Goal: Task Accomplishment & Management: Complete application form

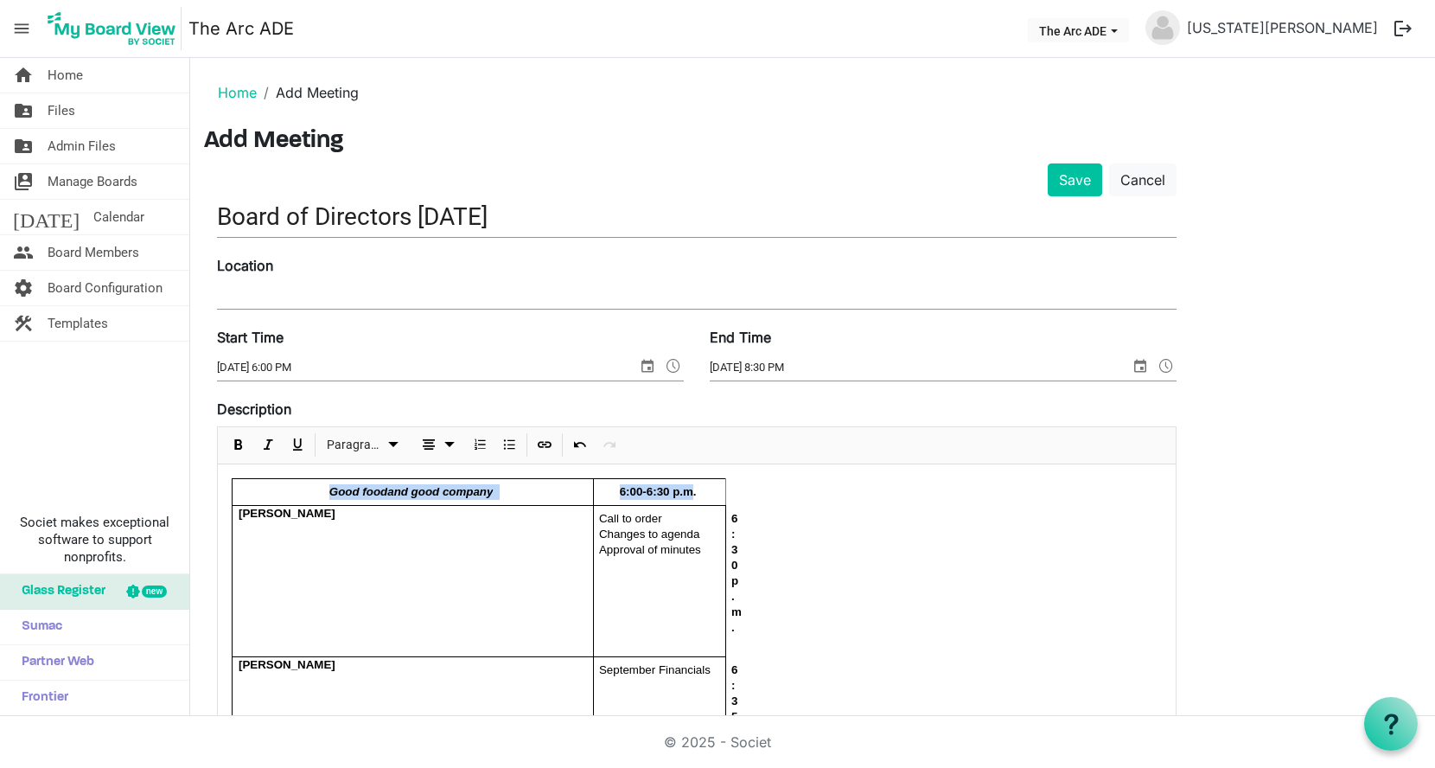
scroll to position [44, 0]
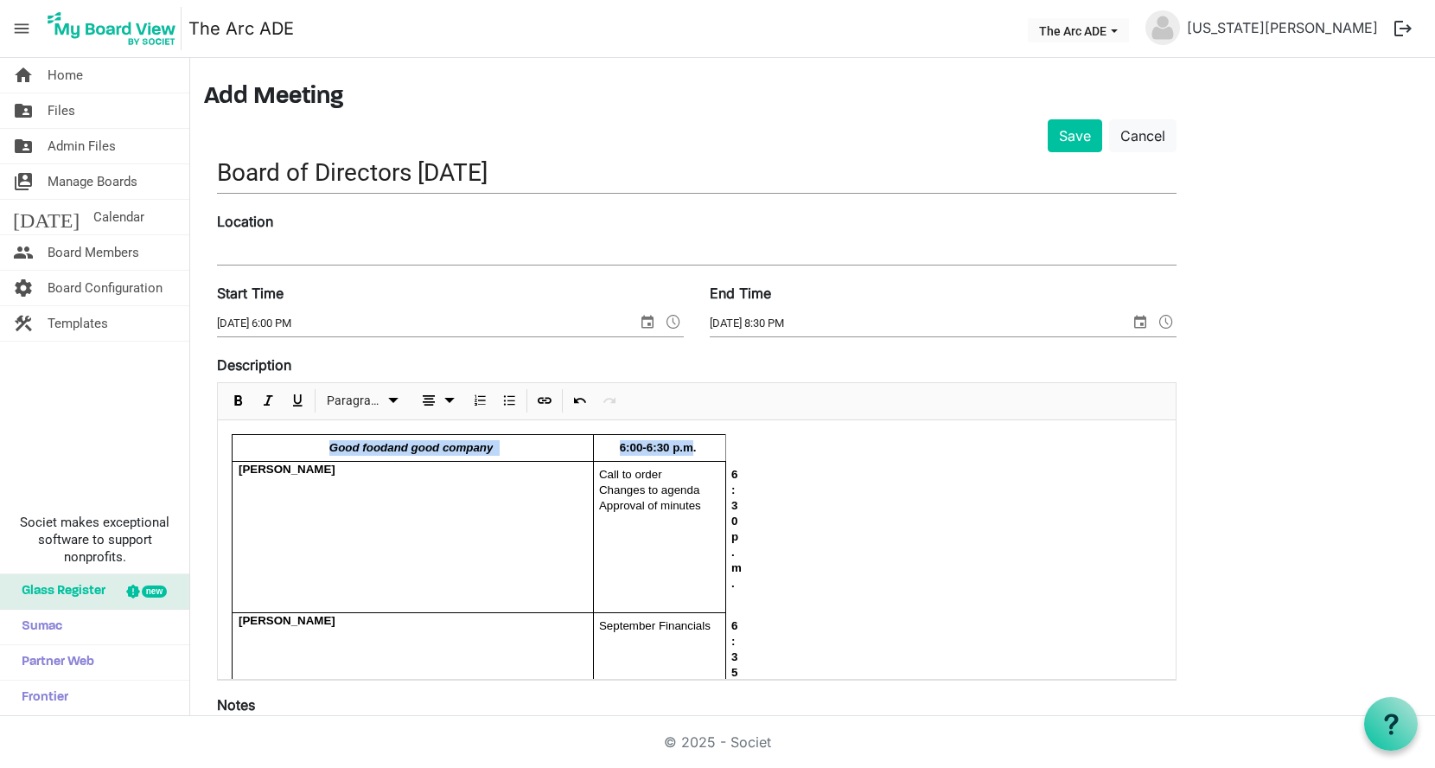
drag, startPoint x: 755, startPoint y: 539, endPoint x: 291, endPoint y: 503, distance: 465.7
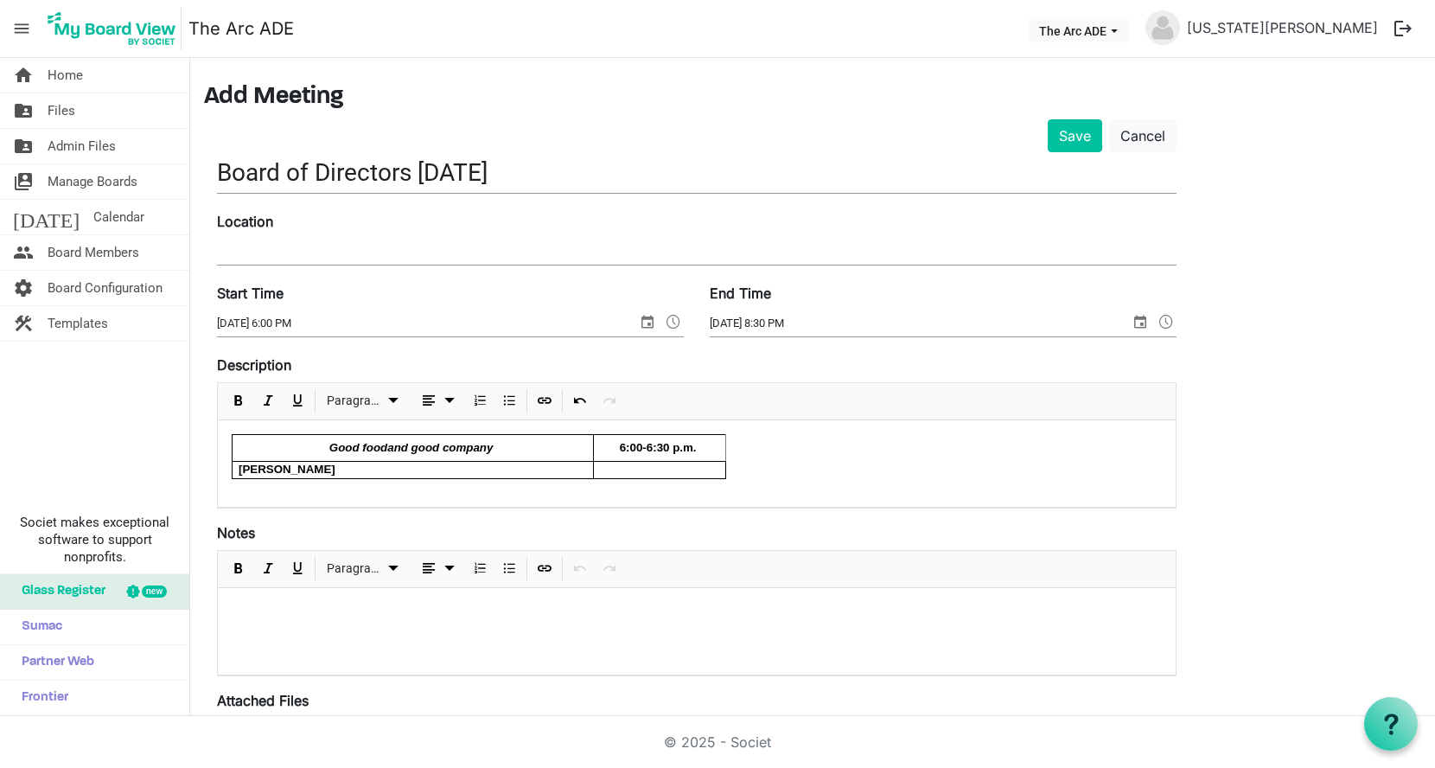
drag, startPoint x: 699, startPoint y: 450, endPoint x: 256, endPoint y: 455, distance: 442.7
click at [255, 454] on div "Good food and good company 6:00-6:30 p.m. Tim" at bounding box center [697, 456] width 930 height 45
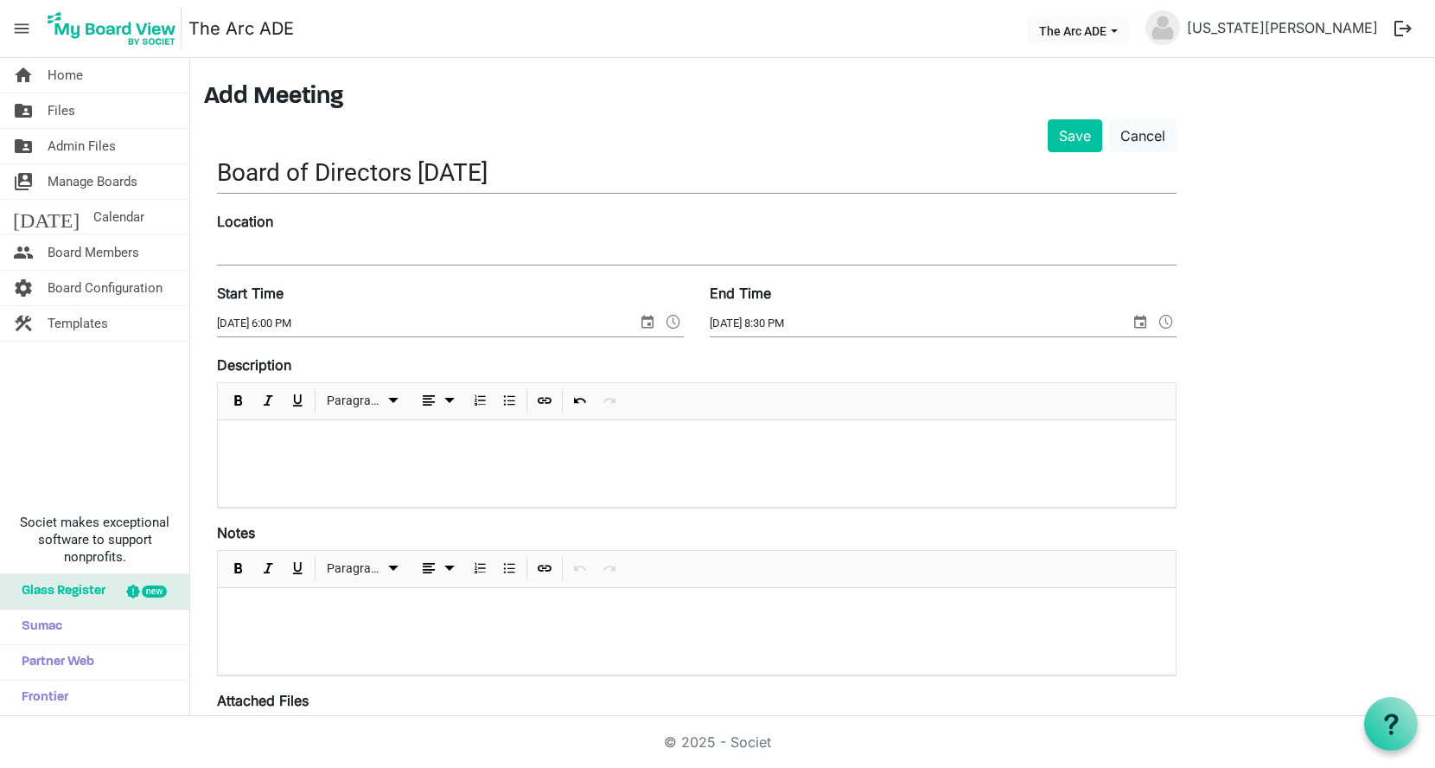
click at [270, 430] on div at bounding box center [697, 463] width 958 height 86
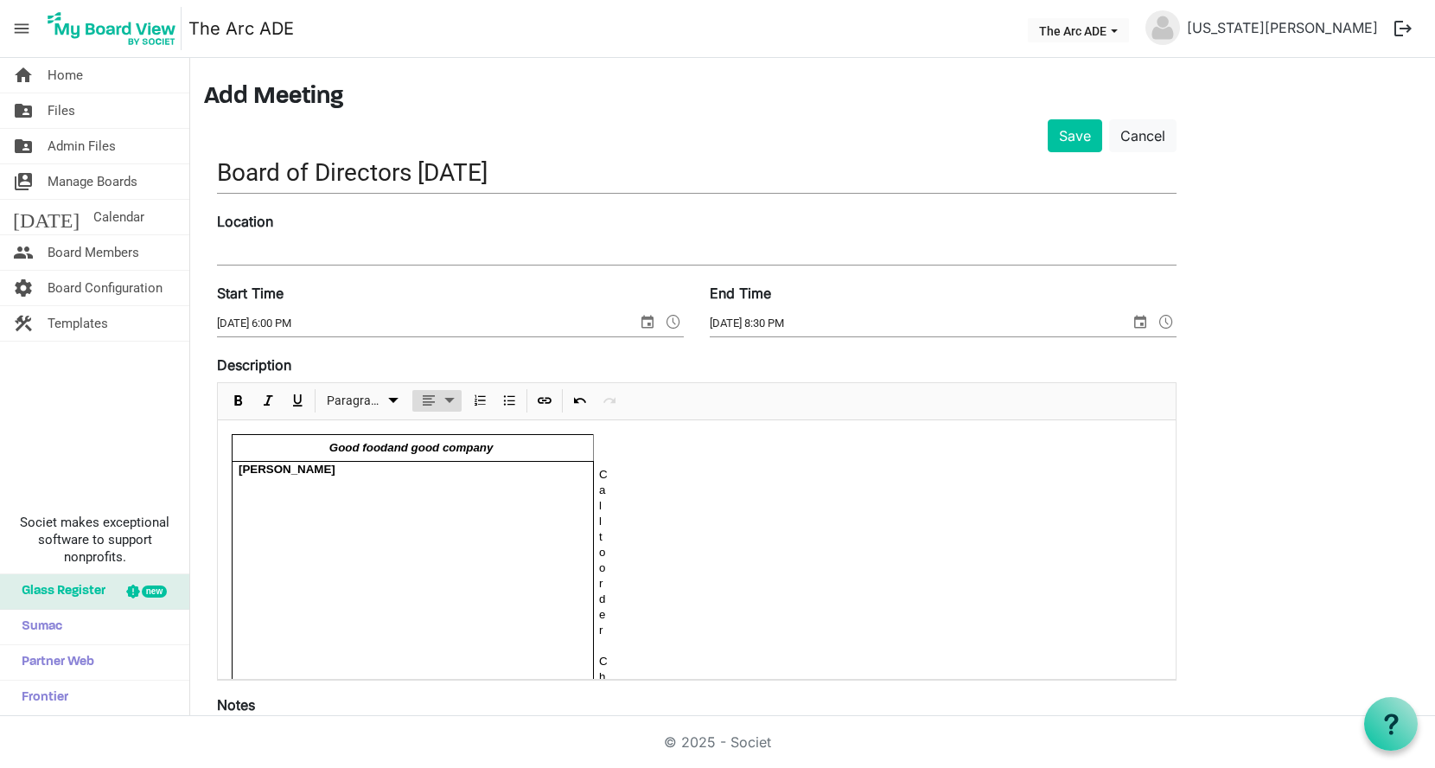
click at [450, 404] on span "dropdownbutton" at bounding box center [449, 401] width 21 height 22
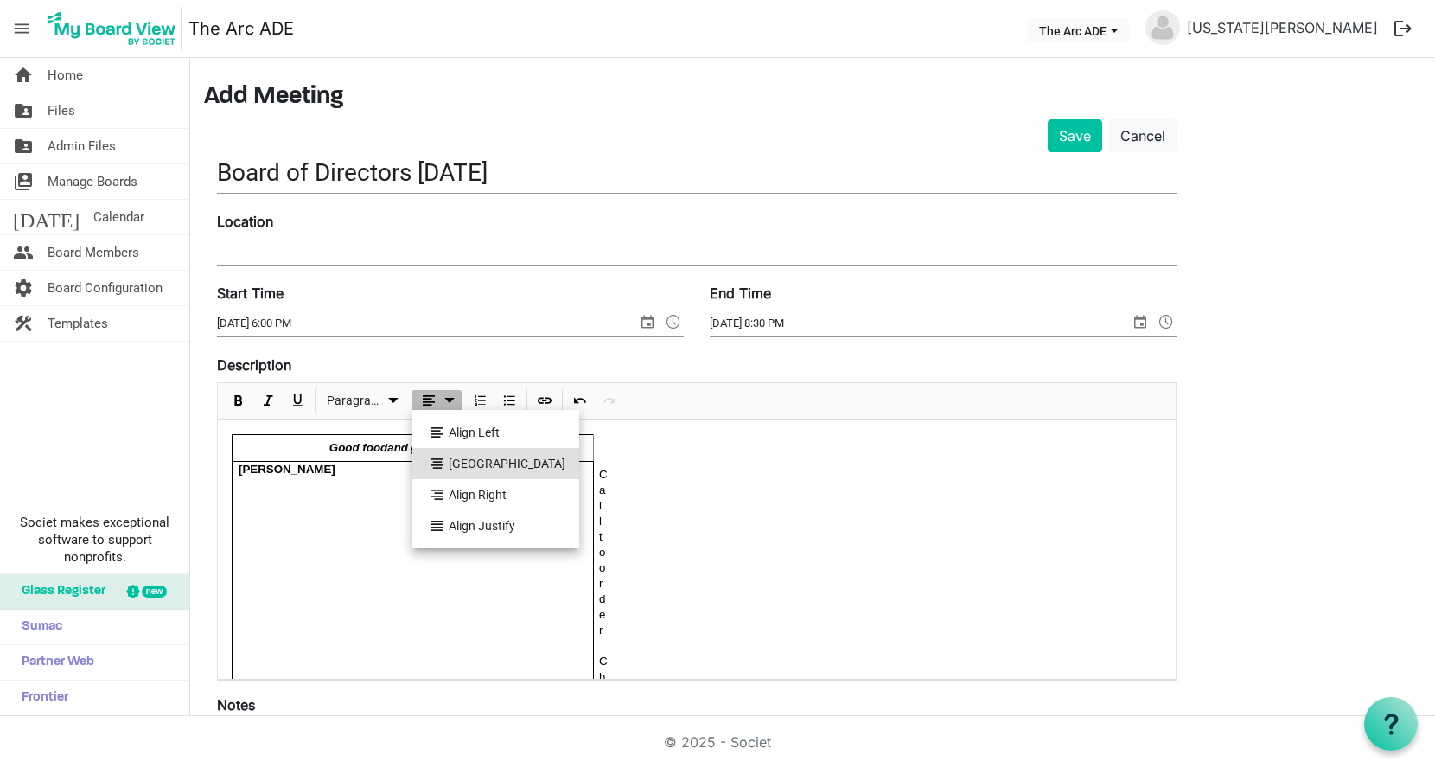
click at [455, 461] on li "Align Center" at bounding box center [495, 463] width 167 height 31
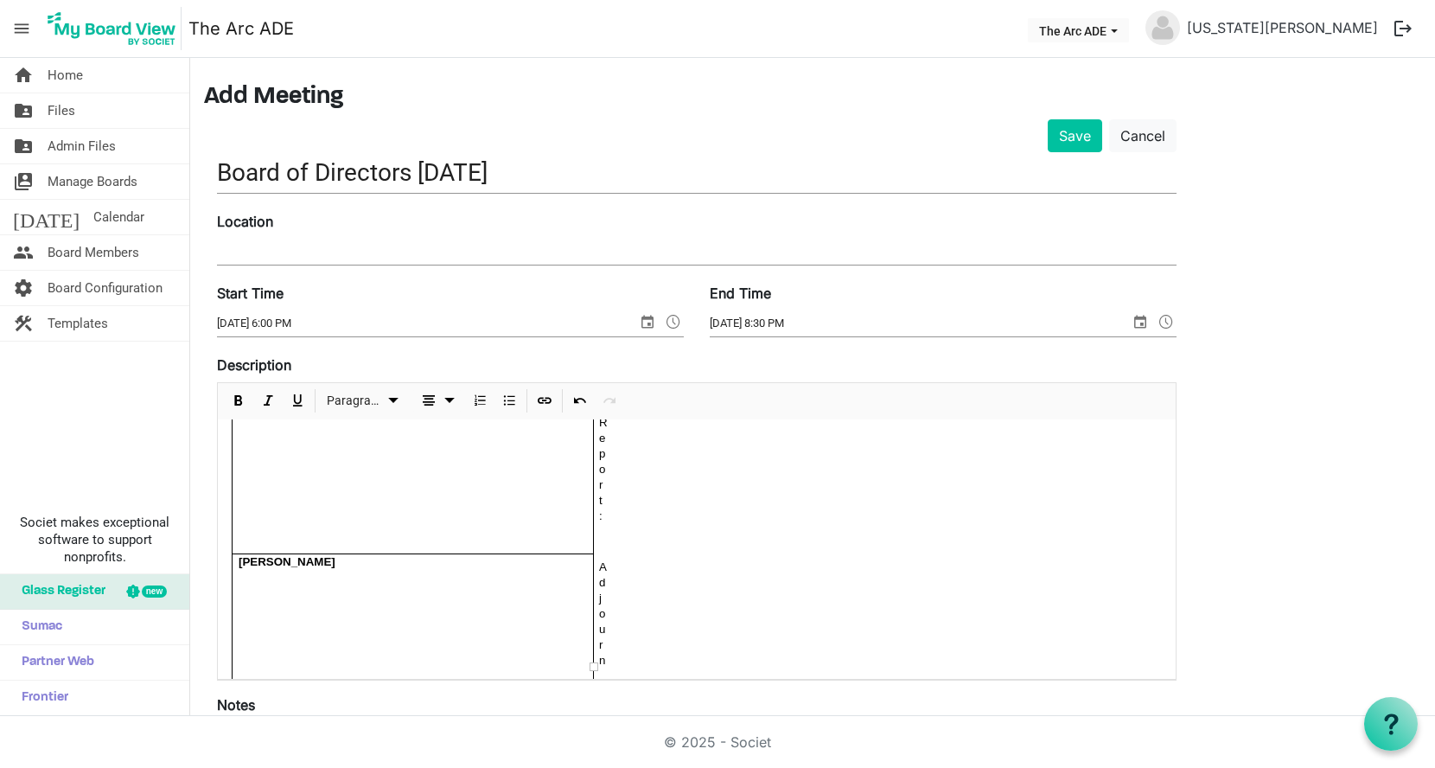
drag, startPoint x: 689, startPoint y: 562, endPoint x: 294, endPoint y: 465, distance: 406.8
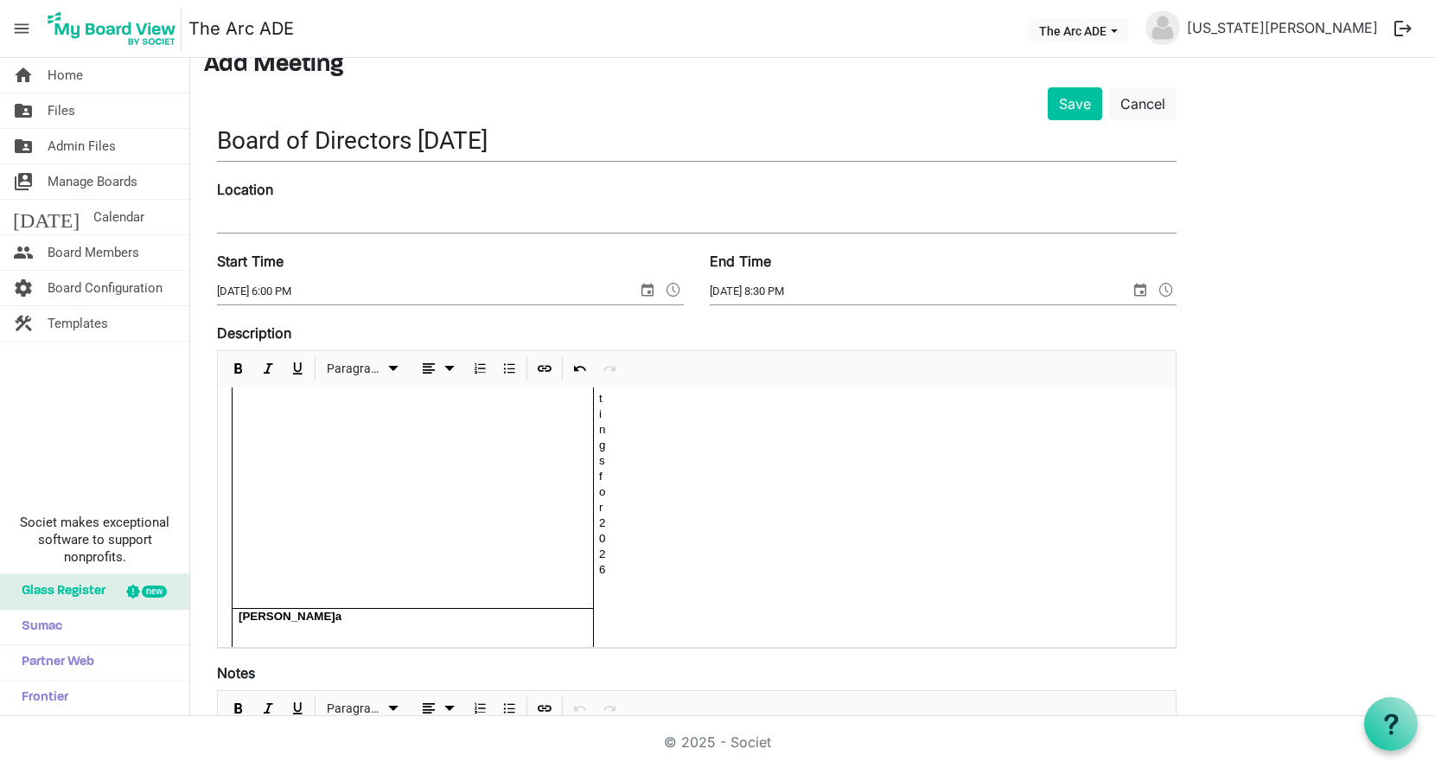
scroll to position [75, 0]
drag, startPoint x: 630, startPoint y: 601, endPoint x: 329, endPoint y: 406, distance: 358.3
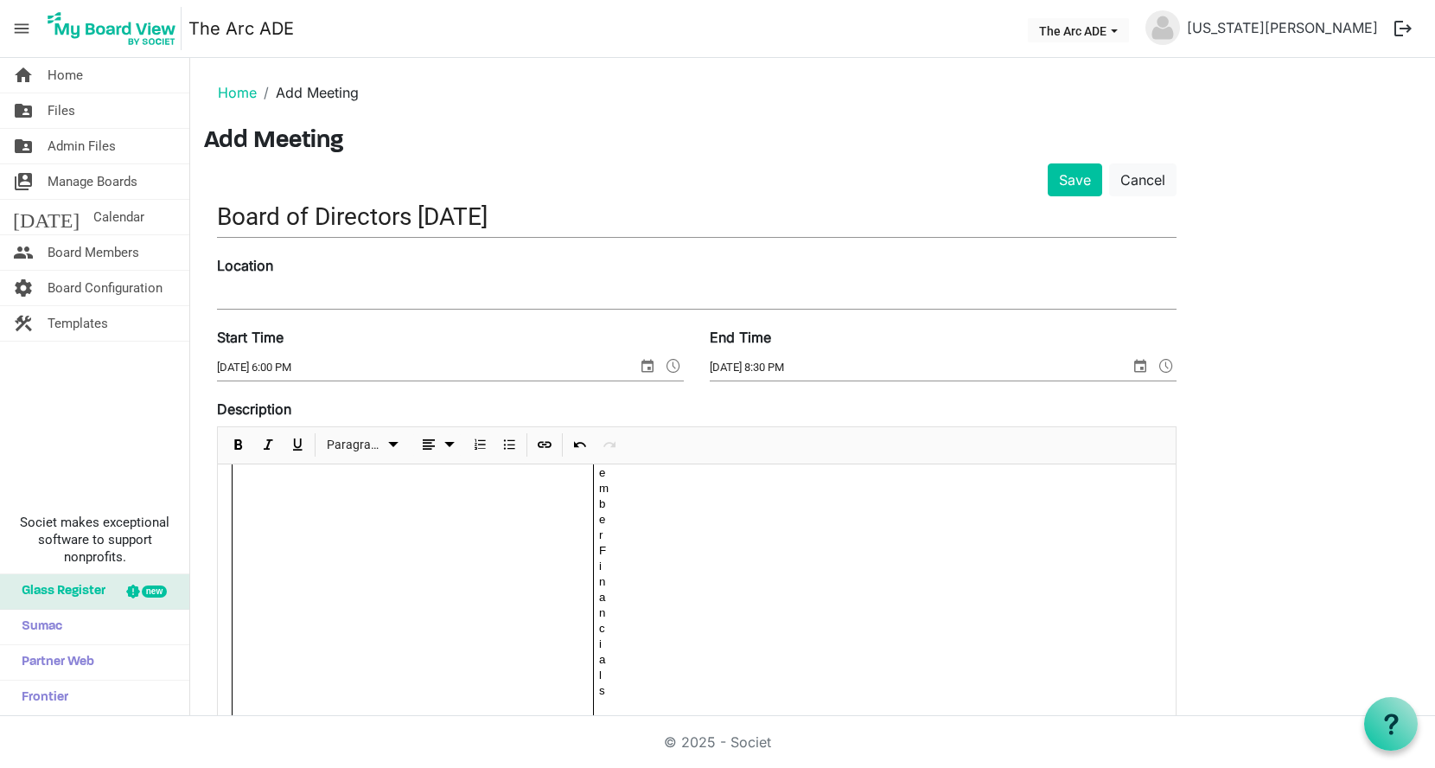
scroll to position [0, 0]
drag, startPoint x: 612, startPoint y: 690, endPoint x: 381, endPoint y: 380, distance: 386.8
click at [381, 380] on form "Save Cancel Board of Directors October 2025 Location Start Time 10/15/2025 6:00…" at bounding box center [697, 706] width 960 height 1087
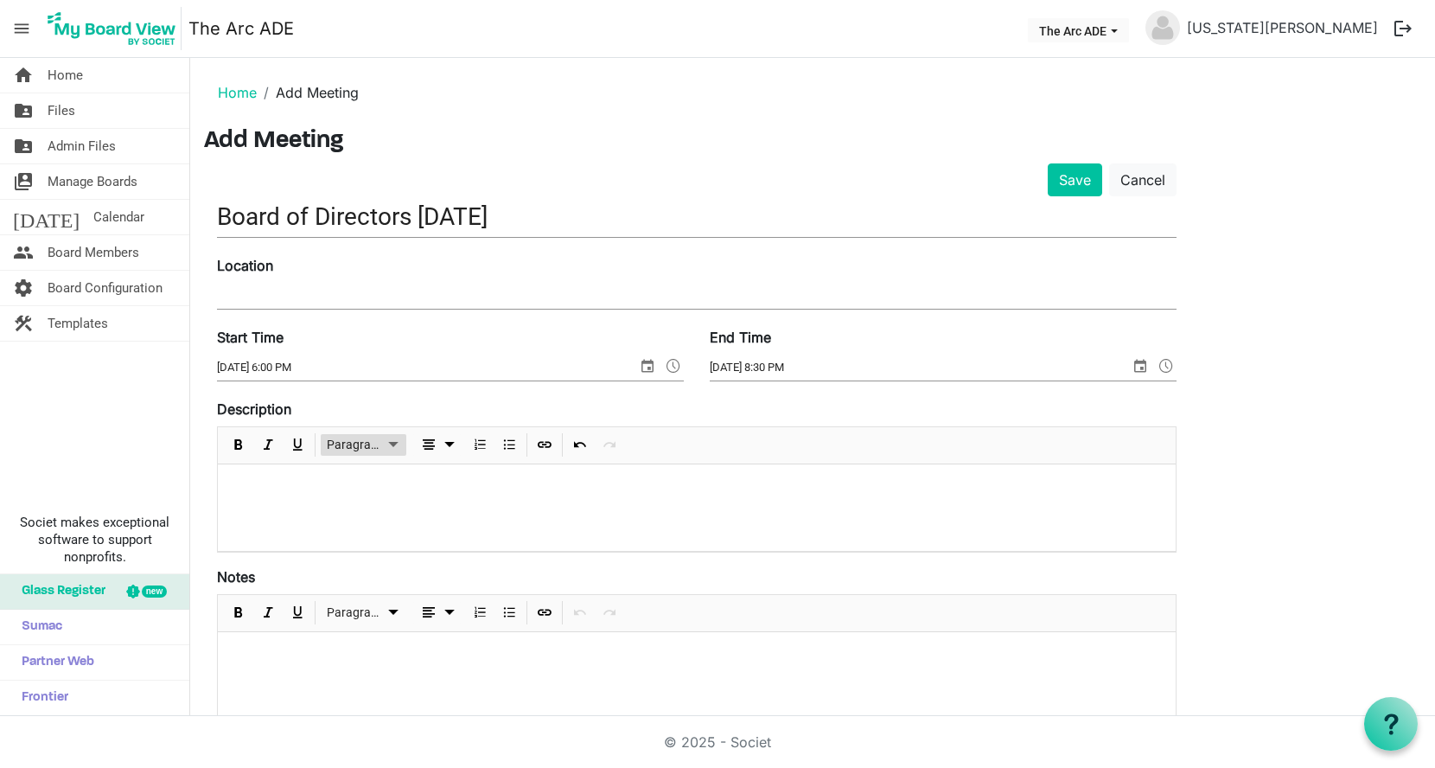
click at [339, 452] on span "Paragraph" at bounding box center [355, 445] width 56 height 22
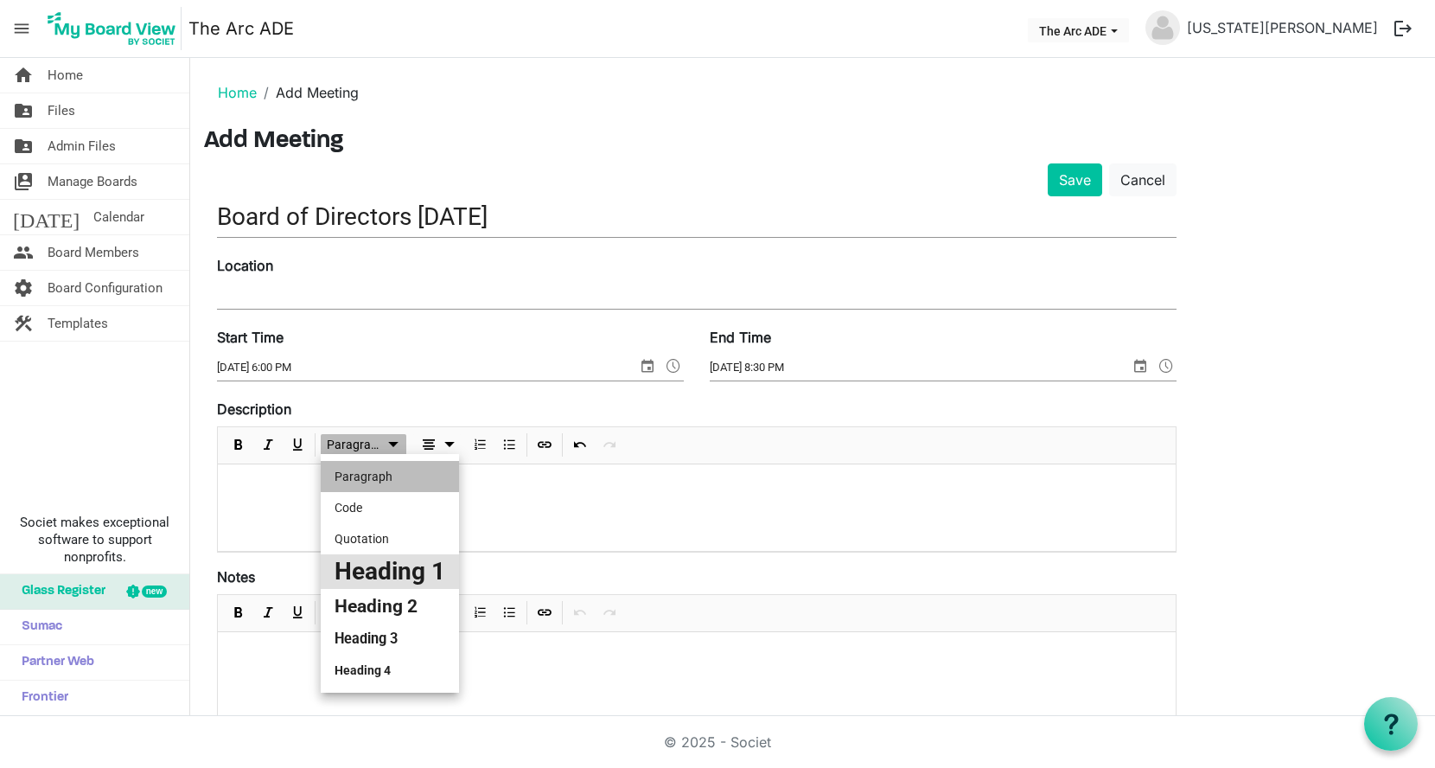
click at [348, 575] on li "Heading 1" at bounding box center [390, 571] width 138 height 35
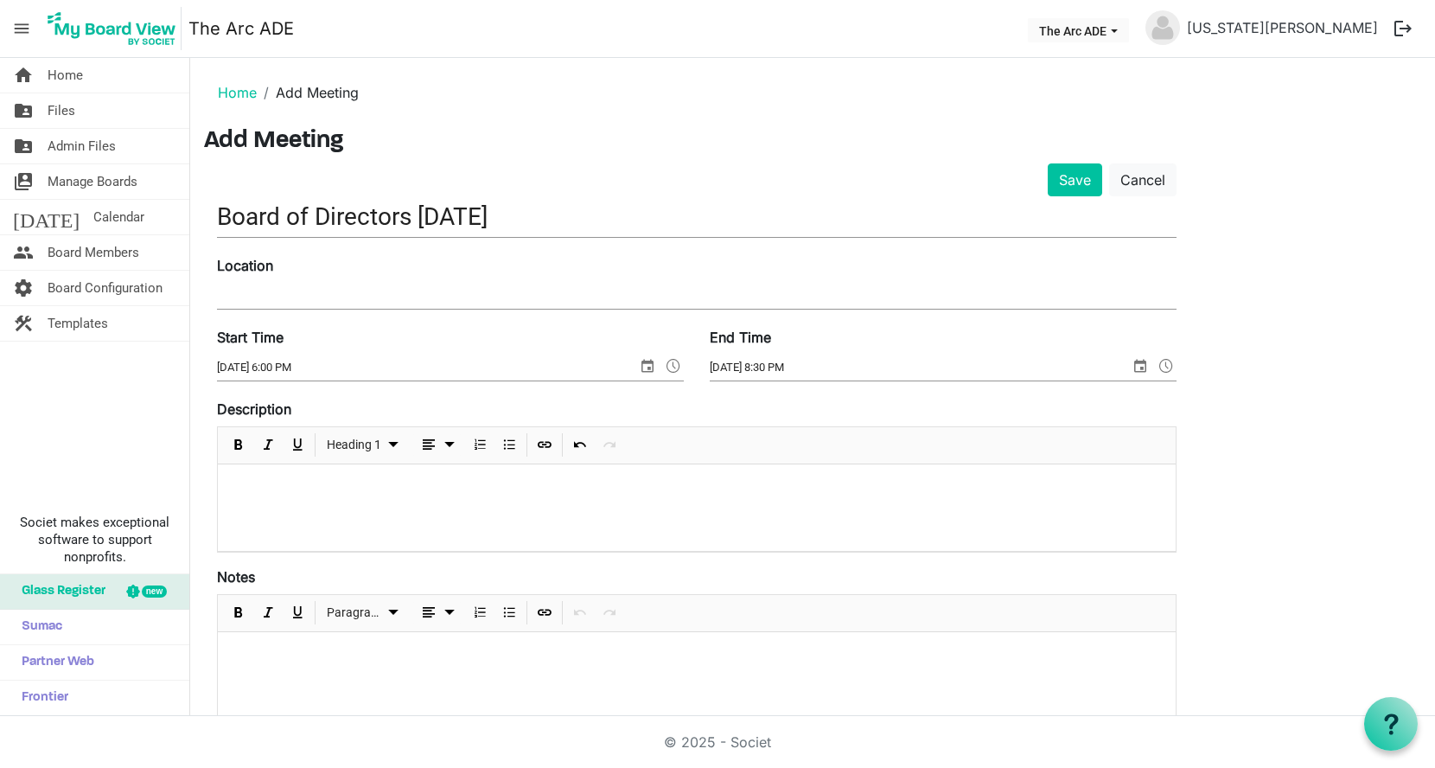
click at [266, 487] on h1 "﻿﻿" at bounding box center [697, 500] width 930 height 26
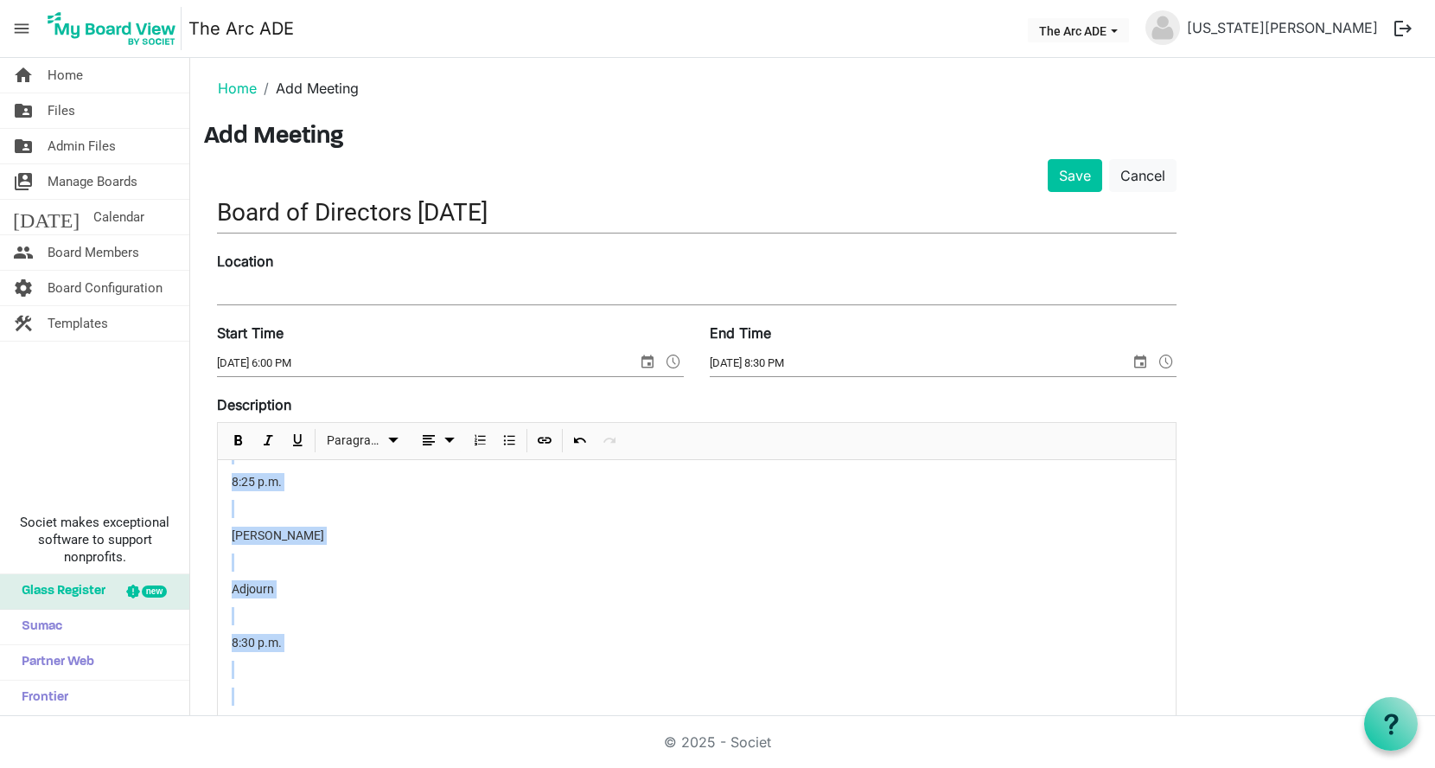
scroll to position [555, 0]
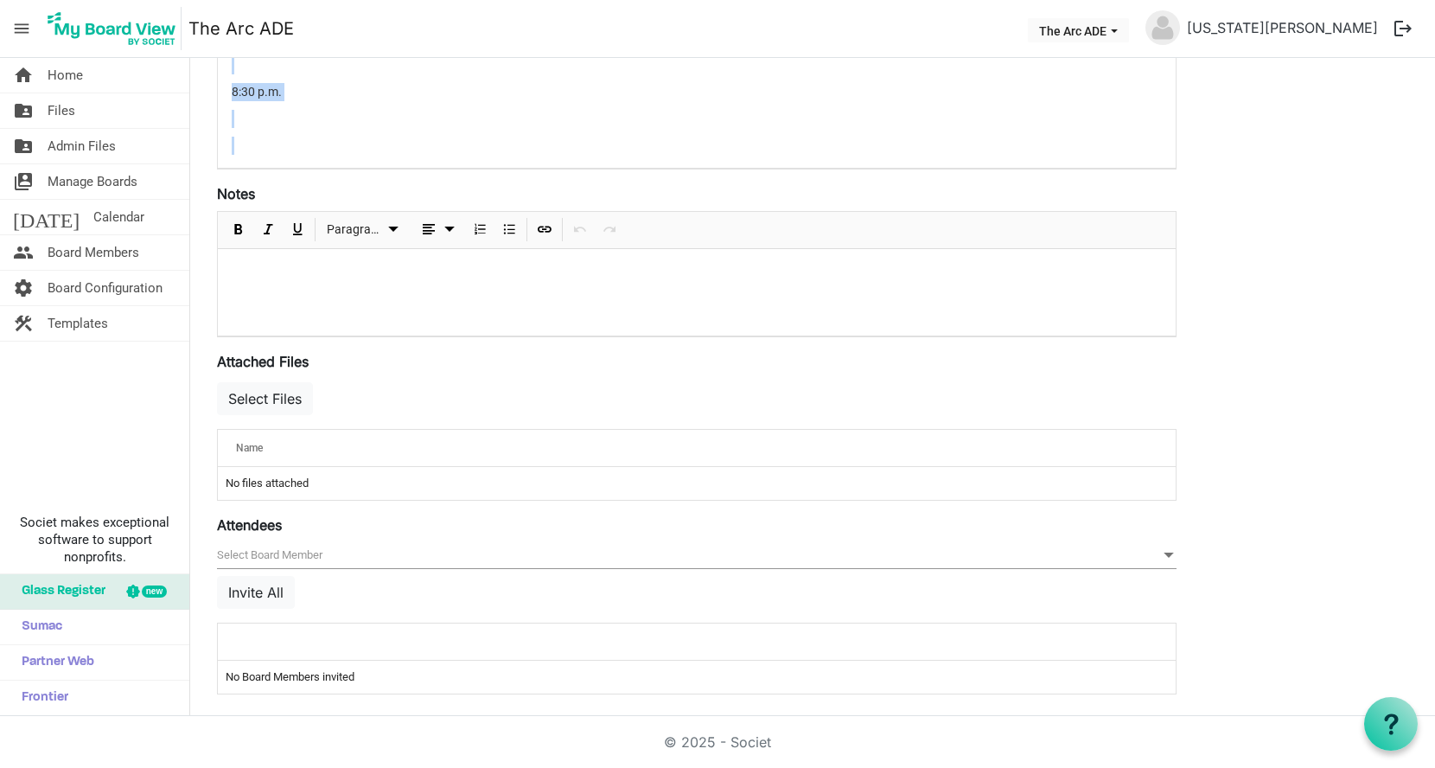
drag, startPoint x: 226, startPoint y: 607, endPoint x: 523, endPoint y: 782, distance: 344.9
click at [523, 767] on html "menu The Arc ADE The Arc ADE Georgia Edson logout home Home folder_shared Files…" at bounding box center [717, 384] width 1435 height 768
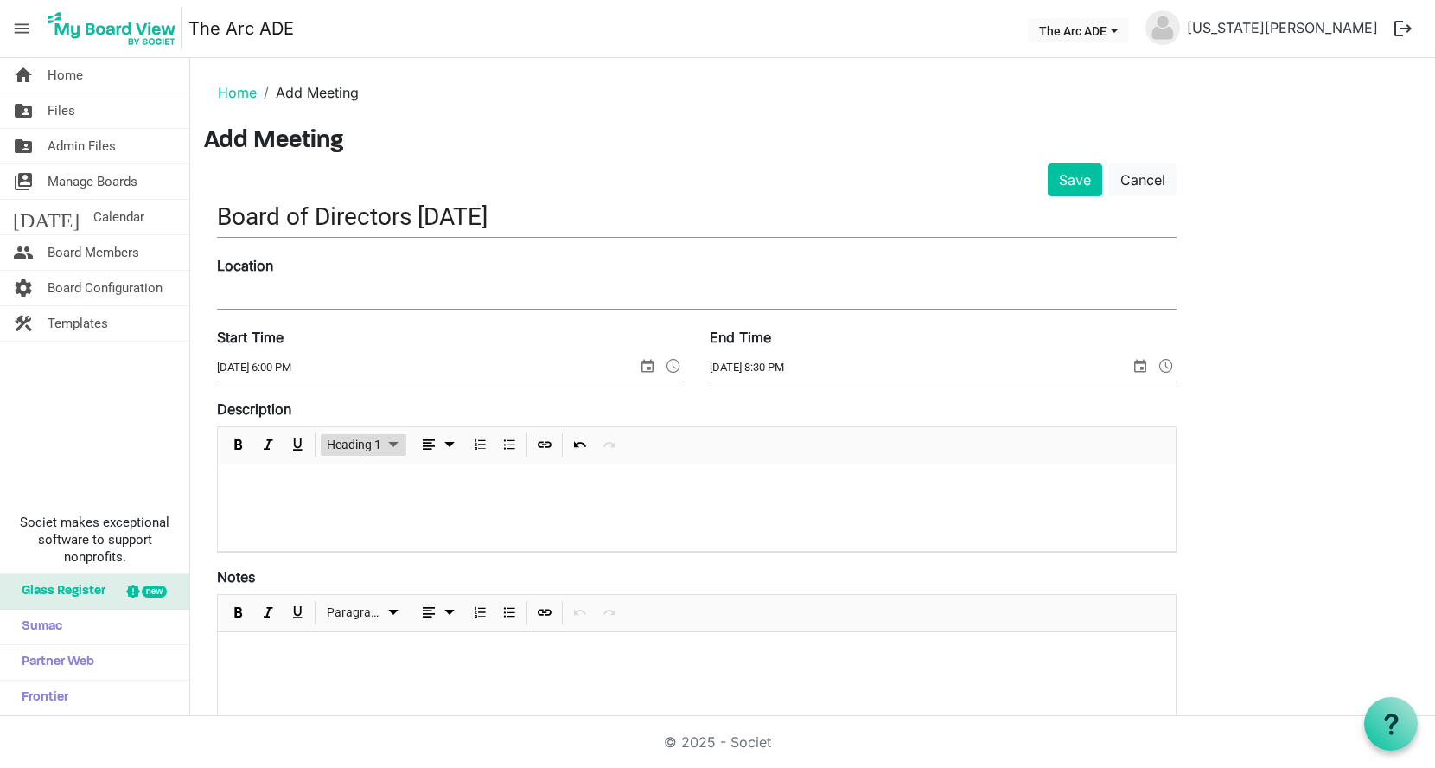
click at [380, 443] on span "Heading 1" at bounding box center [354, 445] width 54 height 22
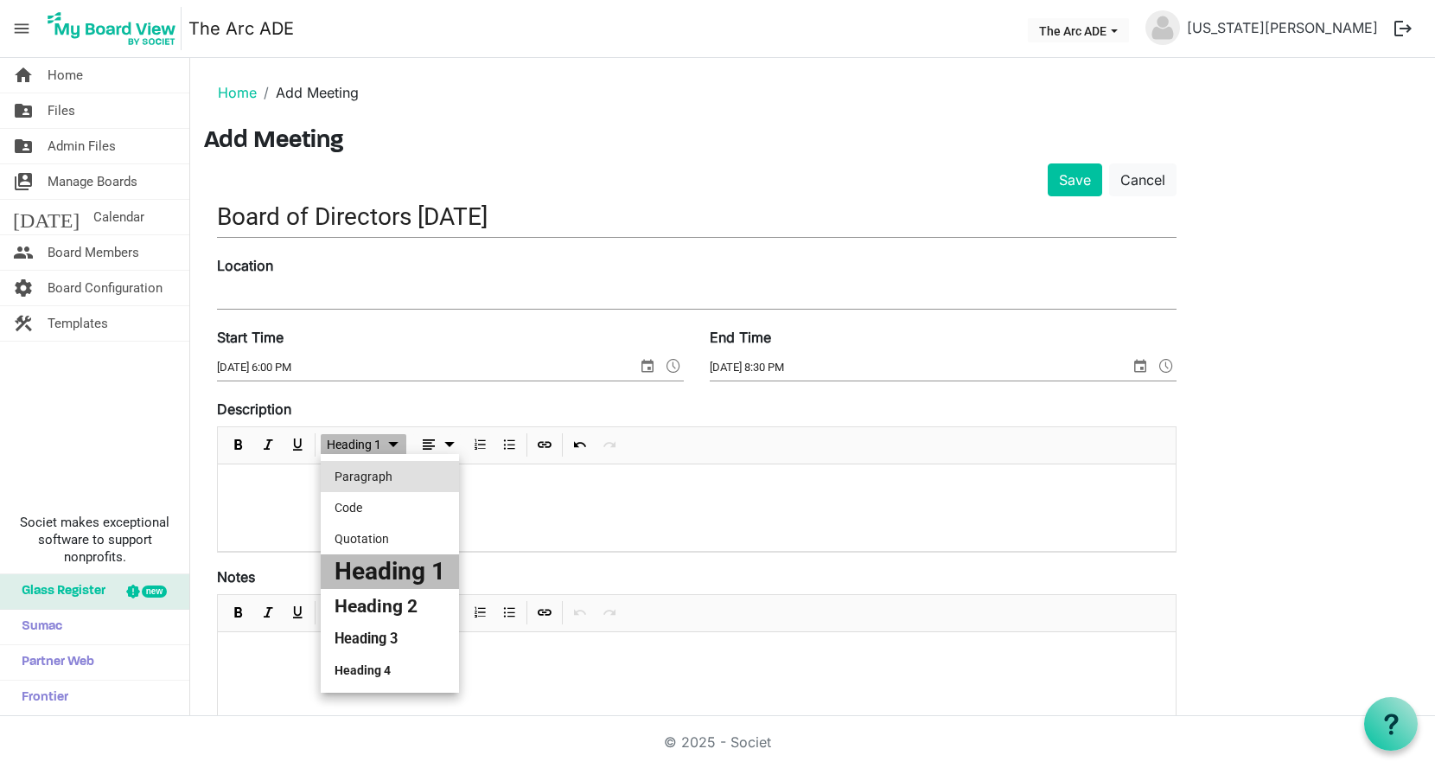
click at [370, 485] on li "Paragraph" at bounding box center [390, 476] width 138 height 31
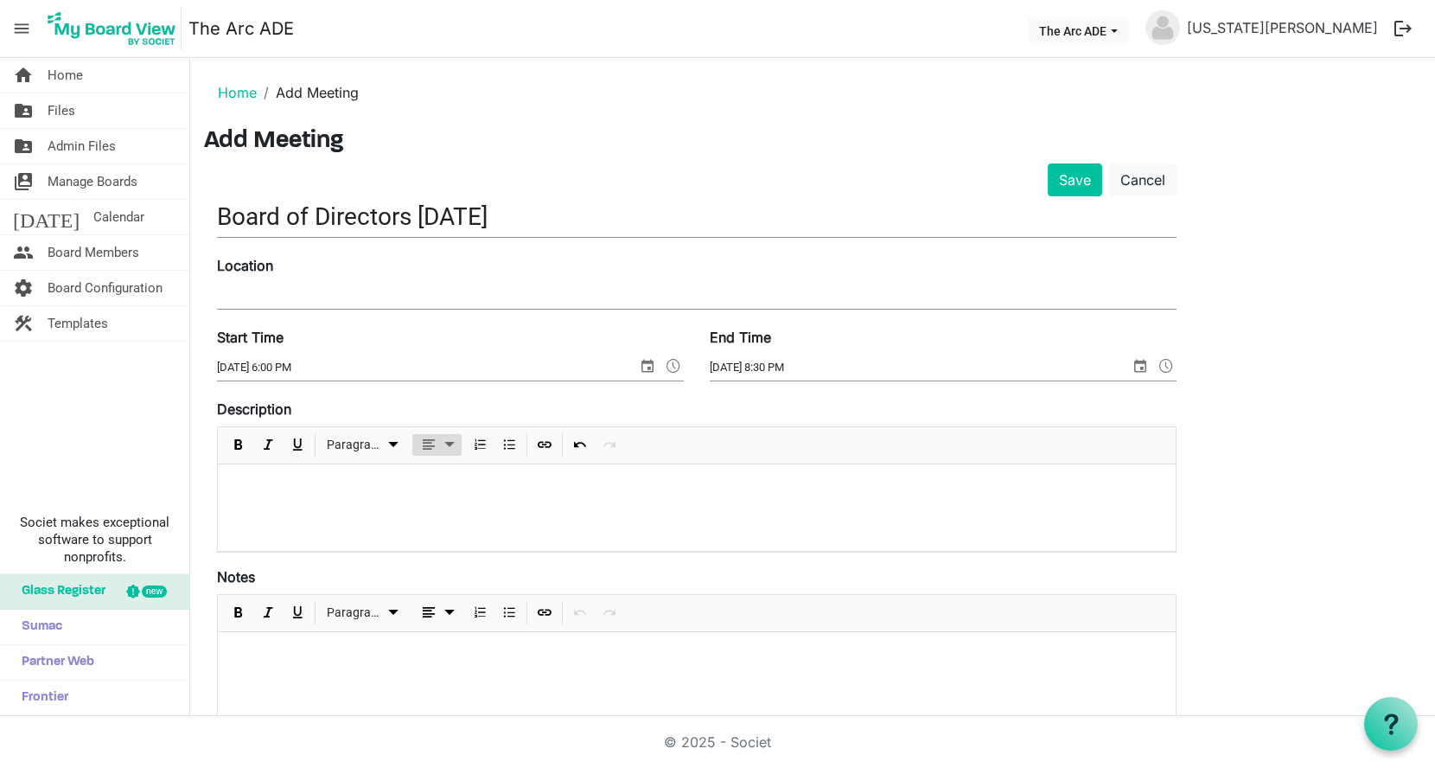
click at [422, 444] on span "dropdownbutton" at bounding box center [428, 445] width 21 height 22
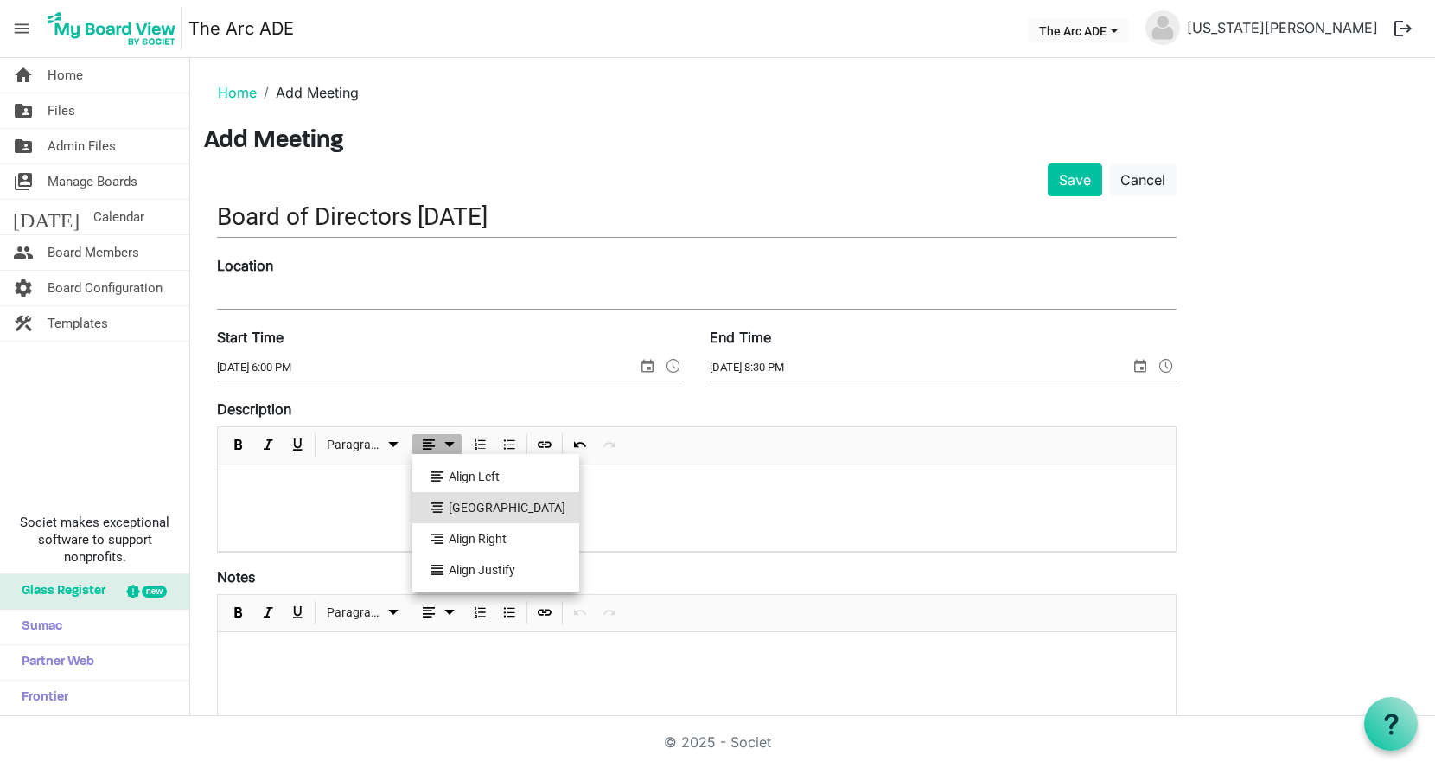
click at [435, 500] on span at bounding box center [437, 507] width 12 height 31
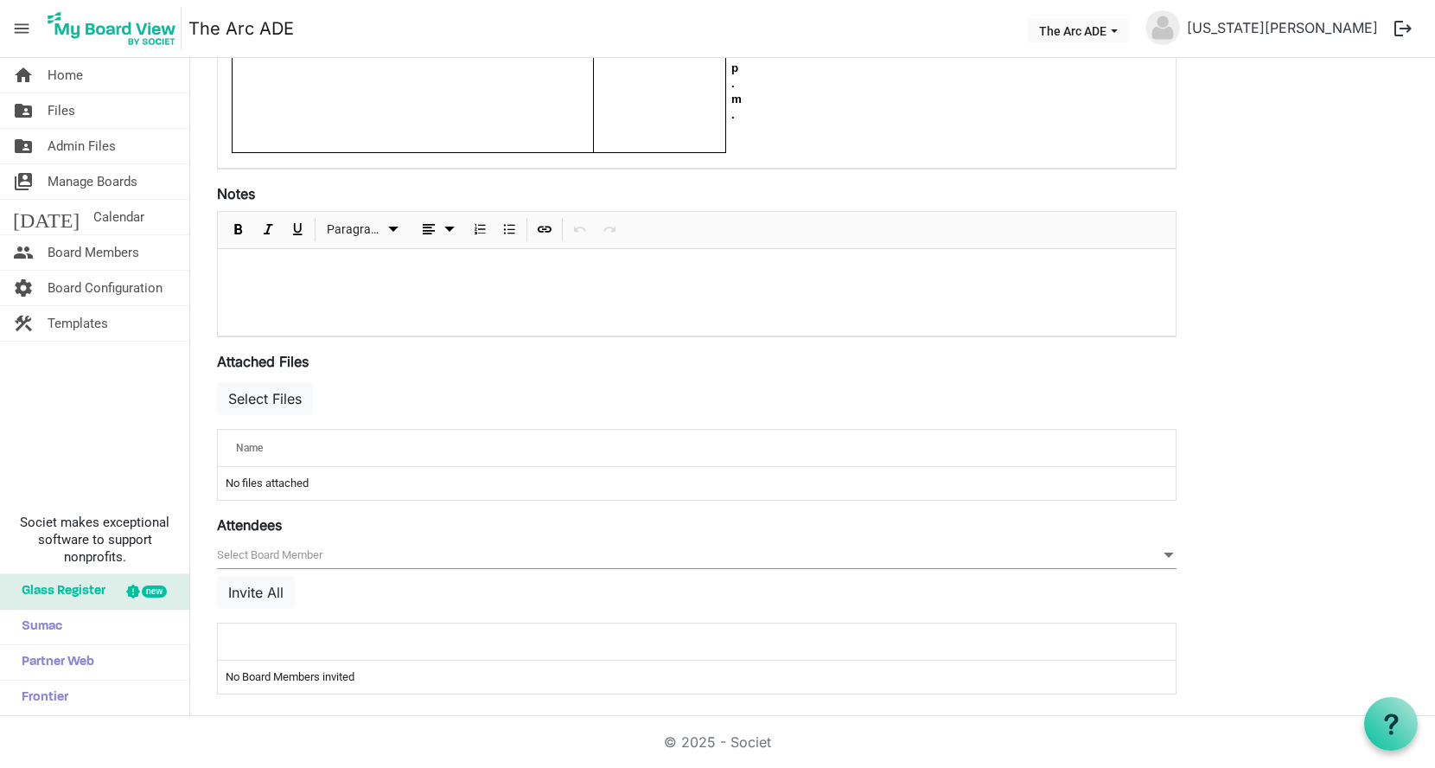
scroll to position [555, 0]
click at [275, 393] on button "Select Files" at bounding box center [265, 398] width 96 height 33
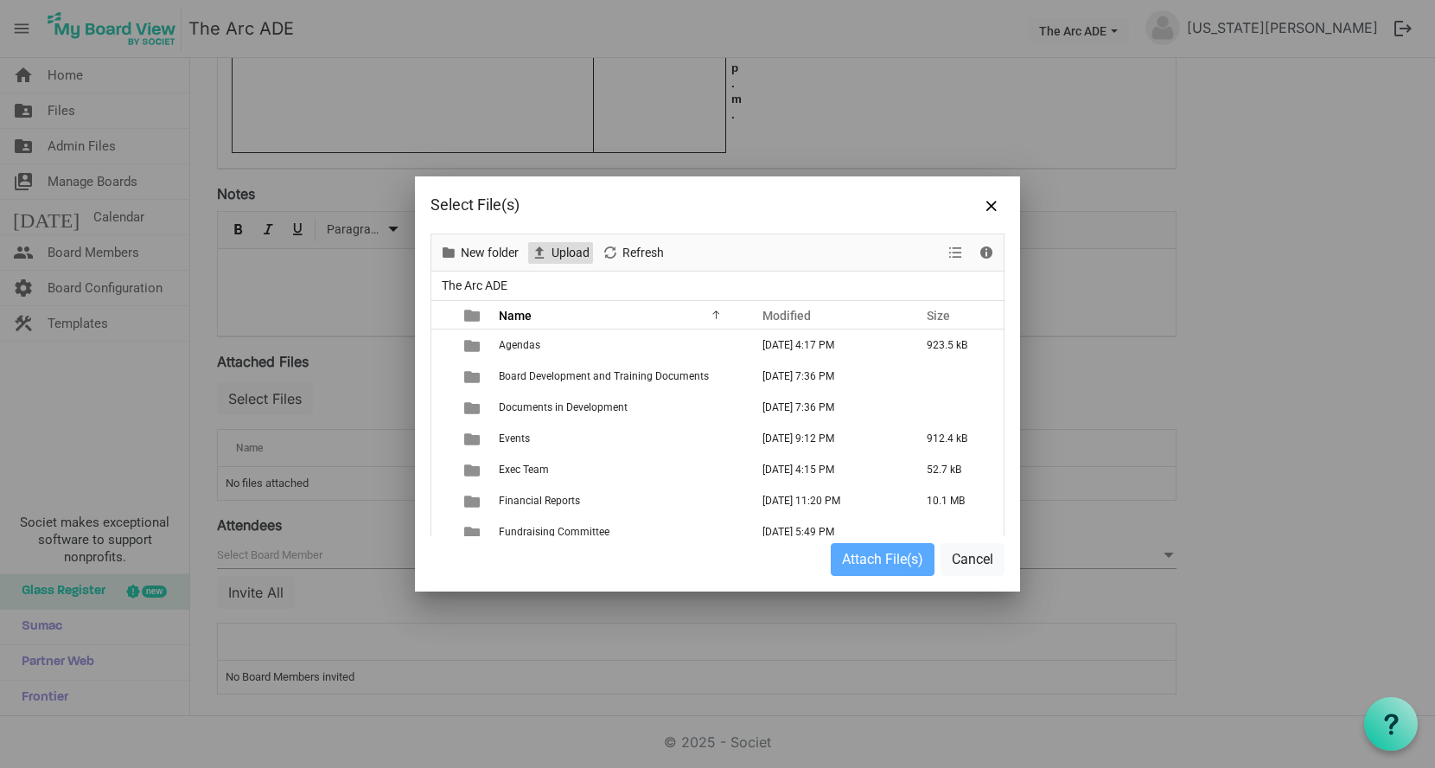
click at [566, 253] on span "Upload" at bounding box center [571, 253] width 42 height 22
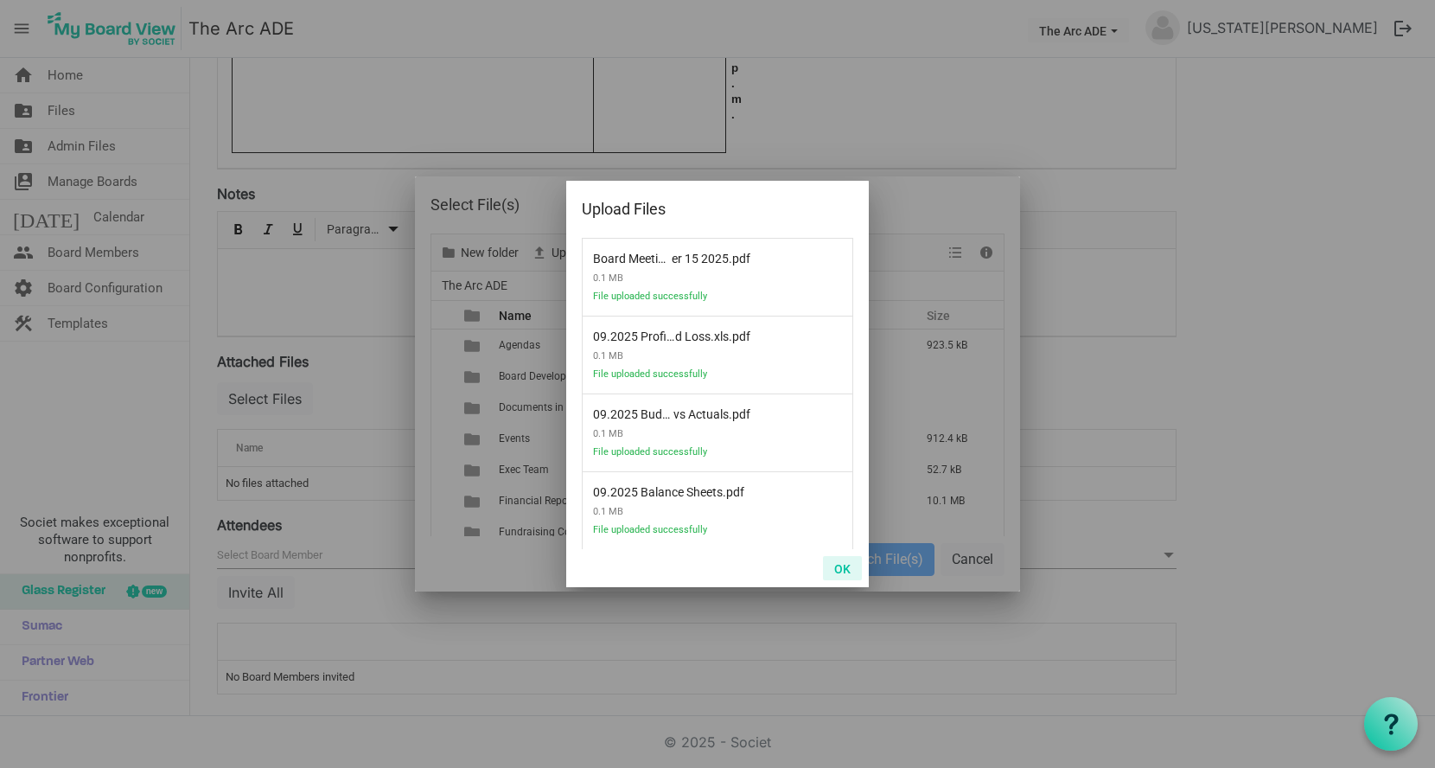
click at [841, 564] on button "OK" at bounding box center [842, 568] width 39 height 24
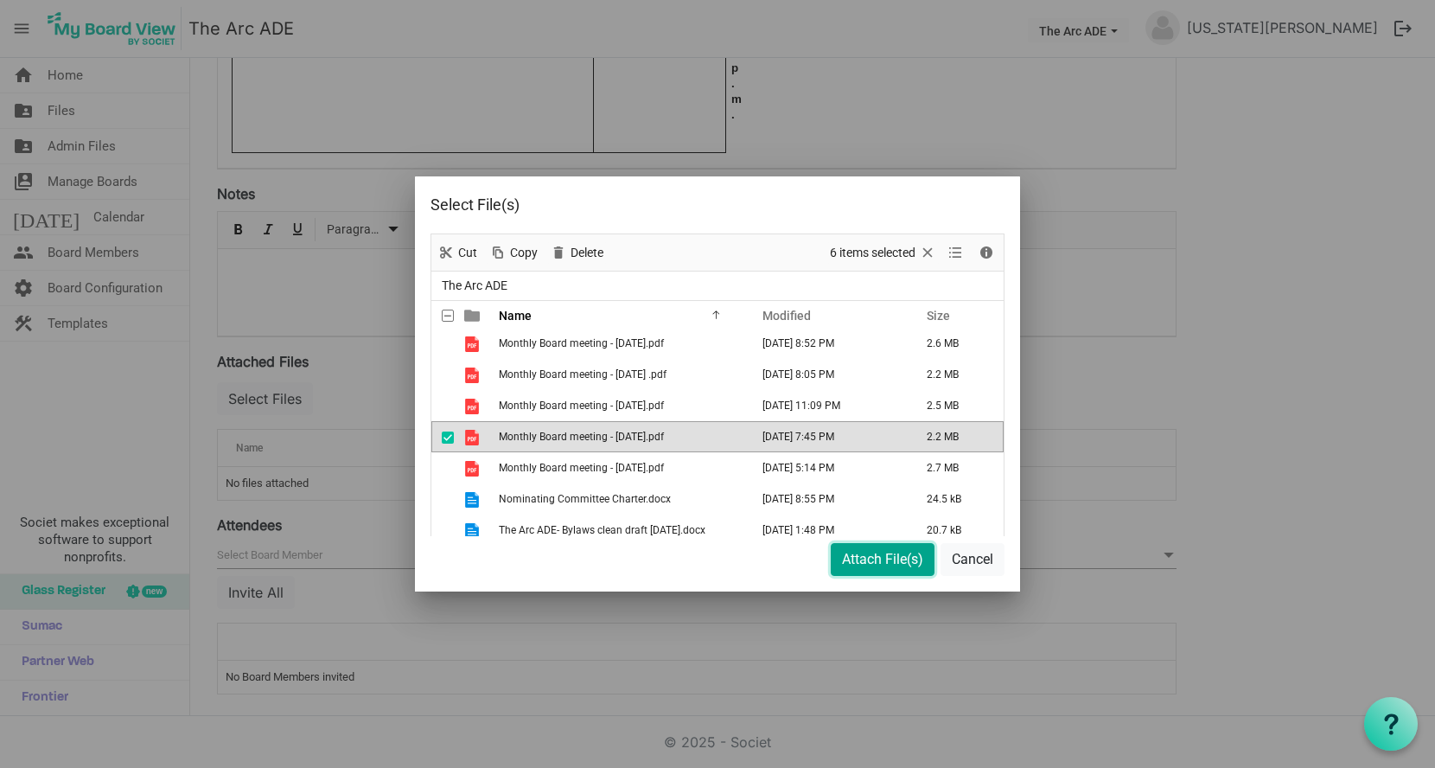
click at [906, 564] on button "Attach File(s)" at bounding box center [883, 559] width 104 height 33
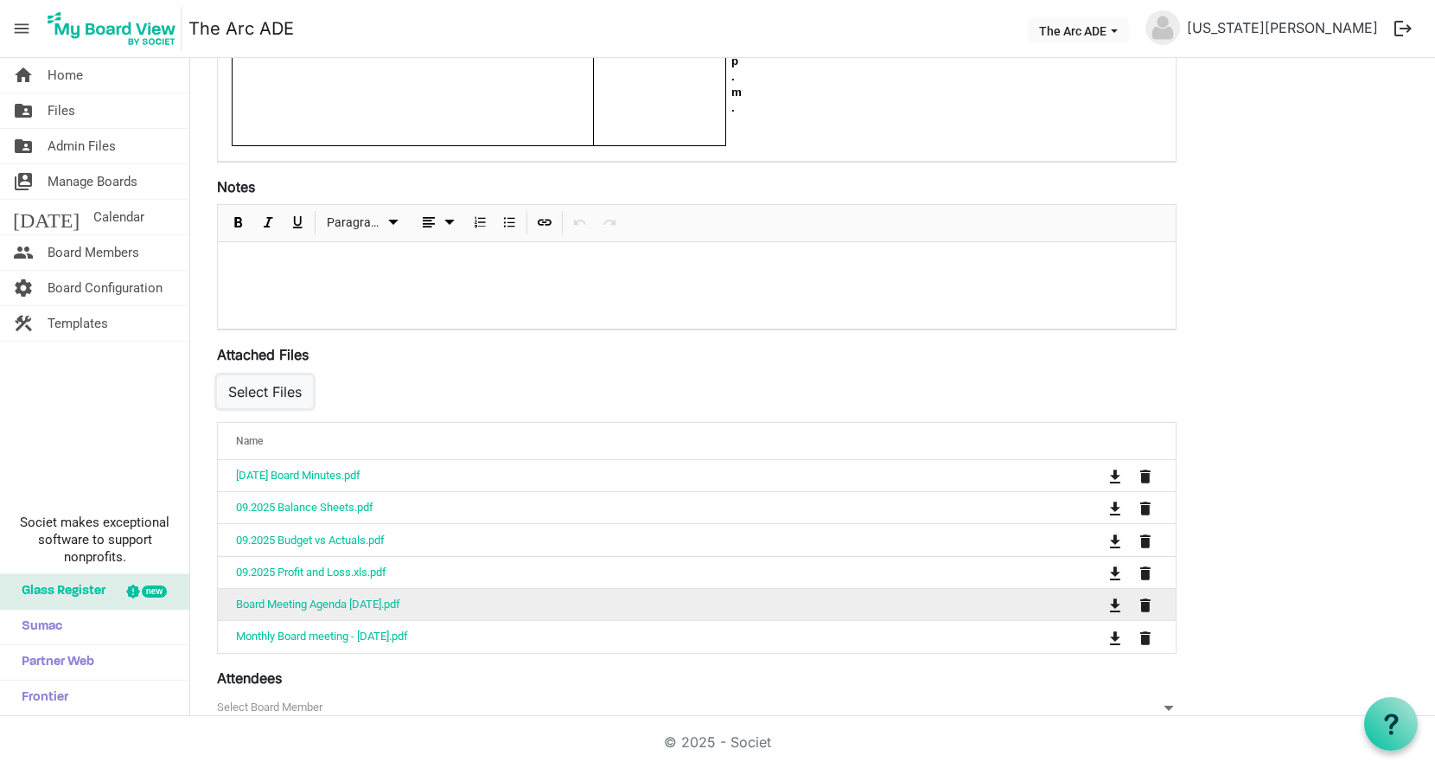
scroll to position [521, 0]
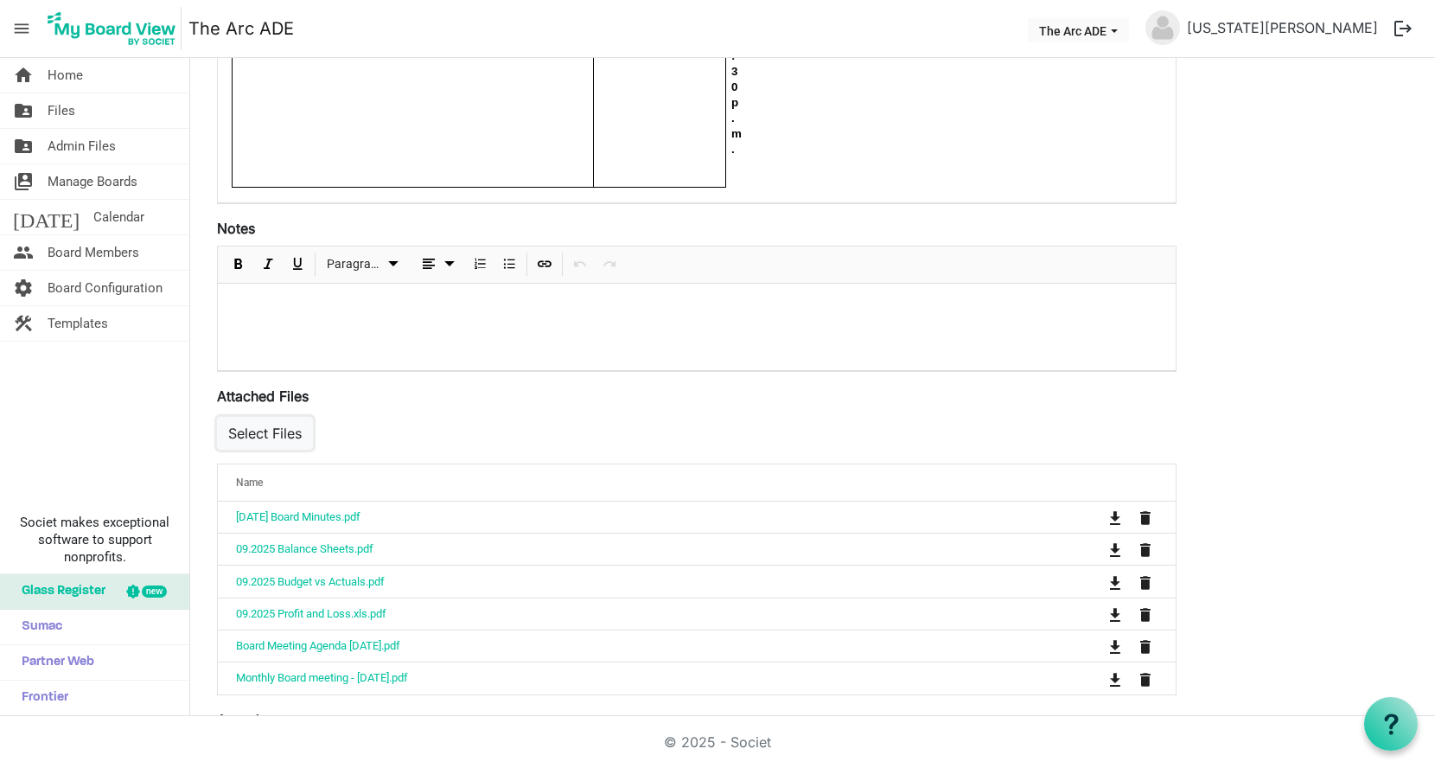
click at [284, 431] on button "Select Files" at bounding box center [265, 433] width 96 height 33
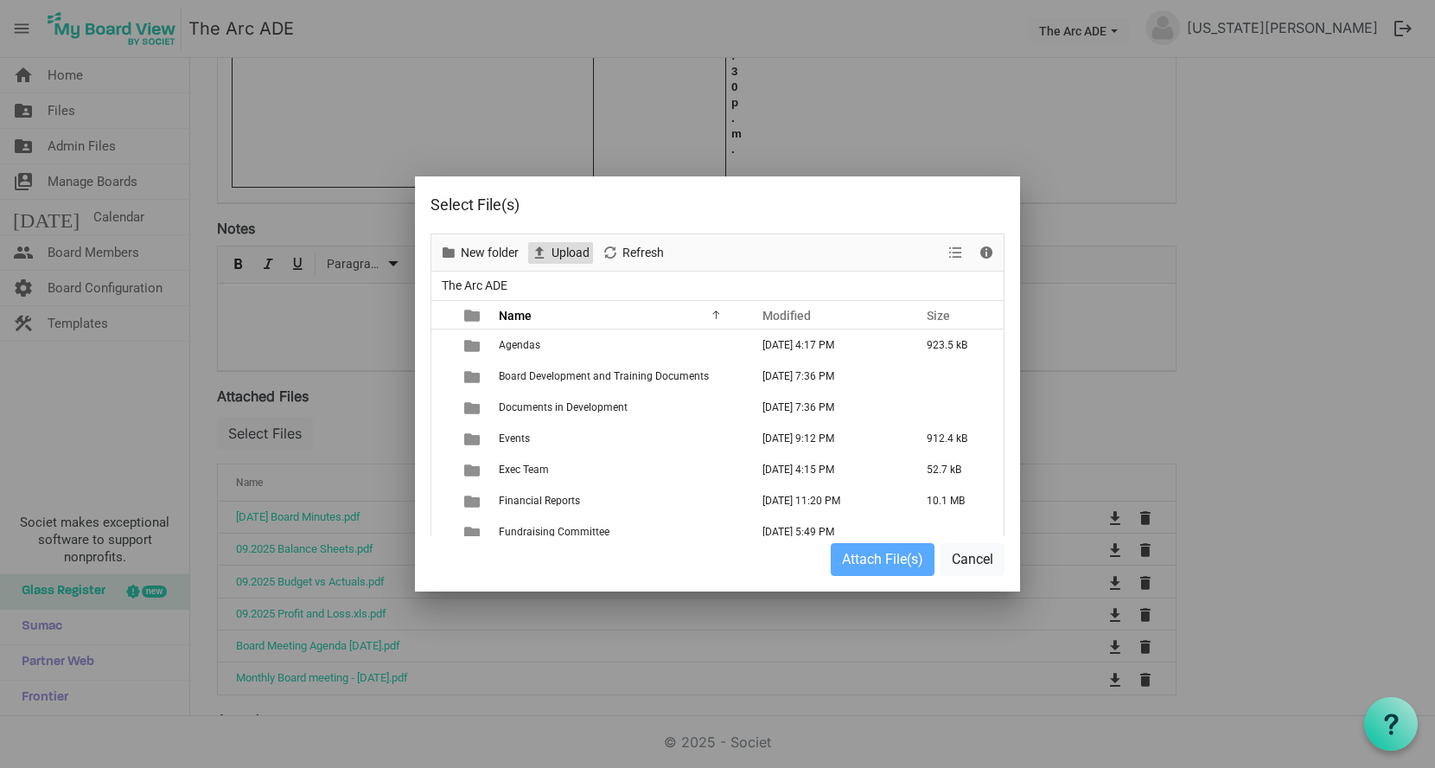
click at [566, 252] on span "Upload" at bounding box center [571, 253] width 42 height 22
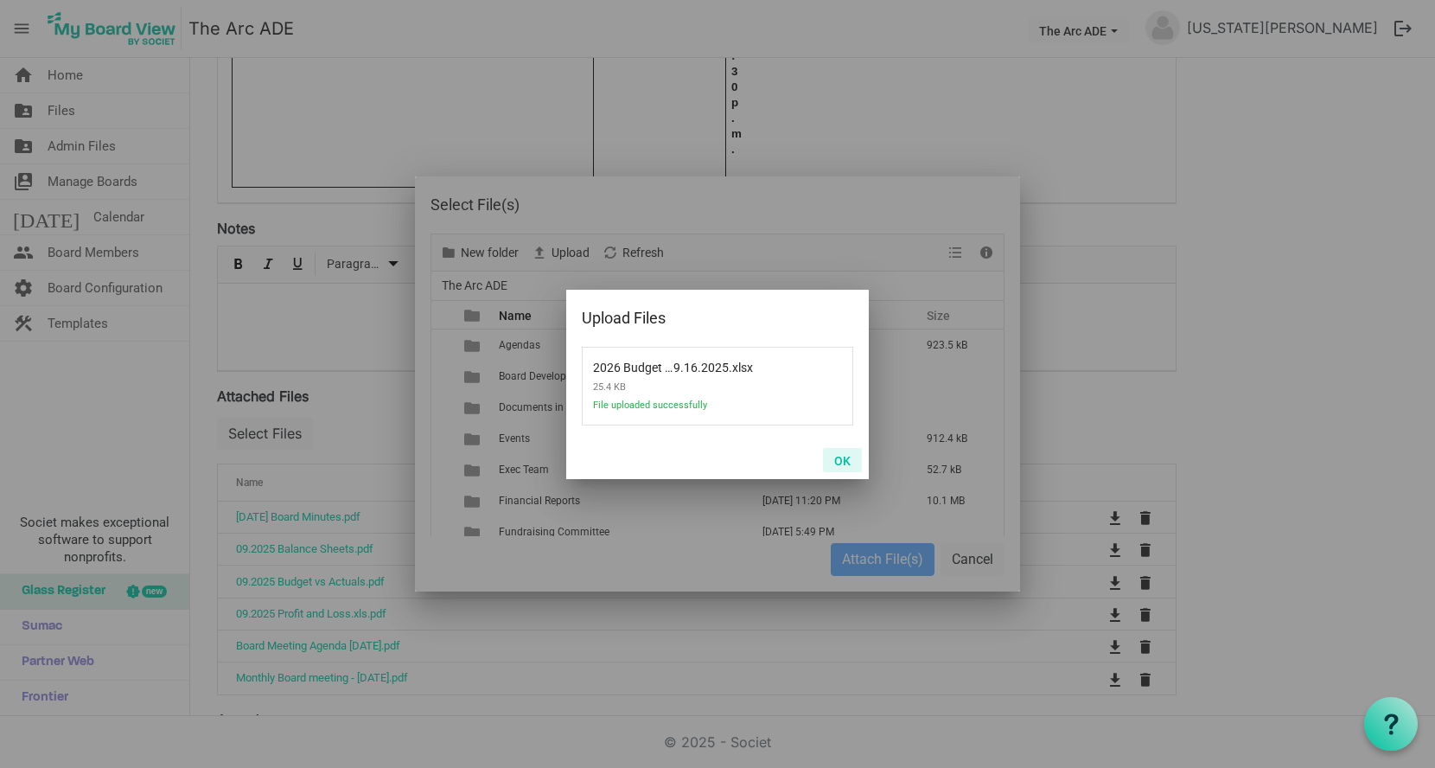
click at [835, 458] on button "OK" at bounding box center [842, 460] width 39 height 24
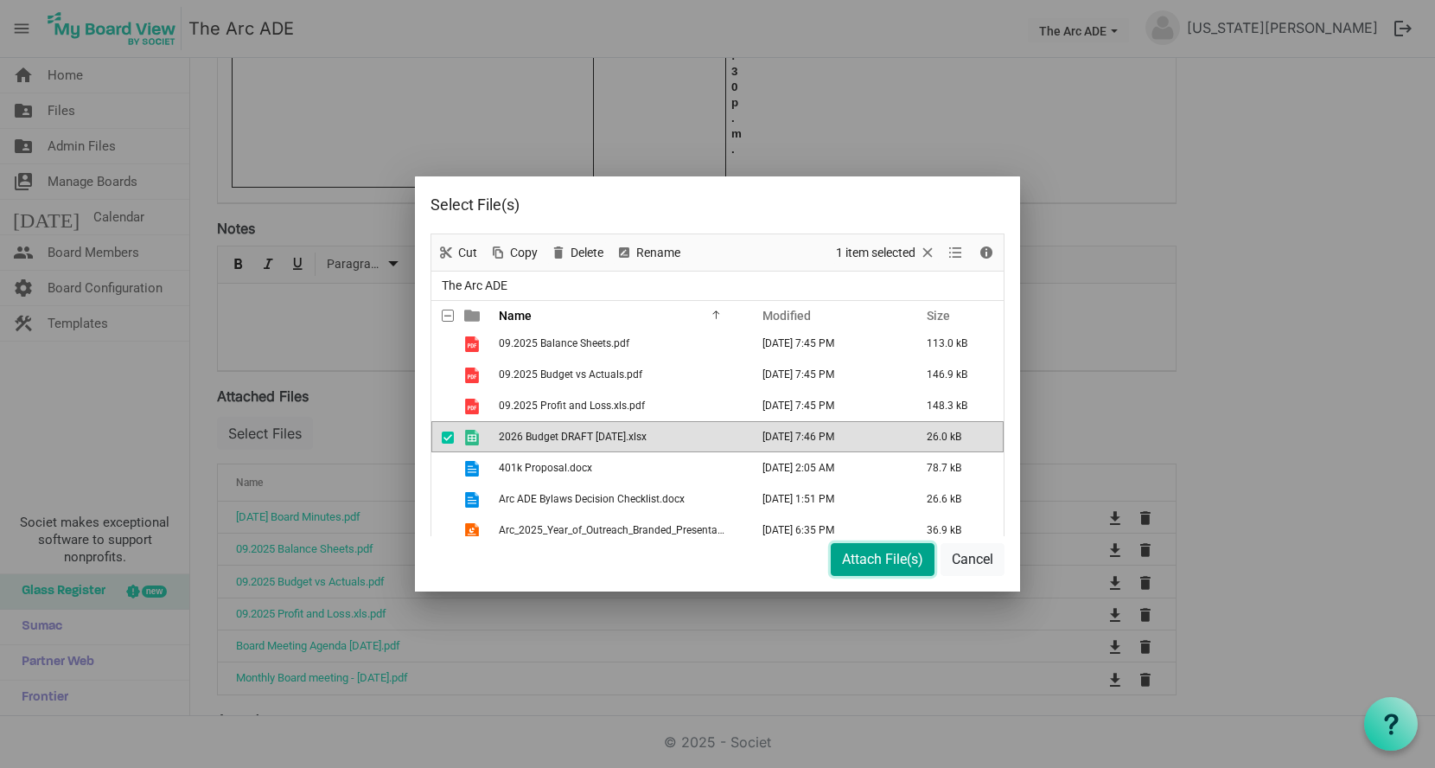
click at [899, 559] on button "Attach File(s)" at bounding box center [883, 559] width 104 height 33
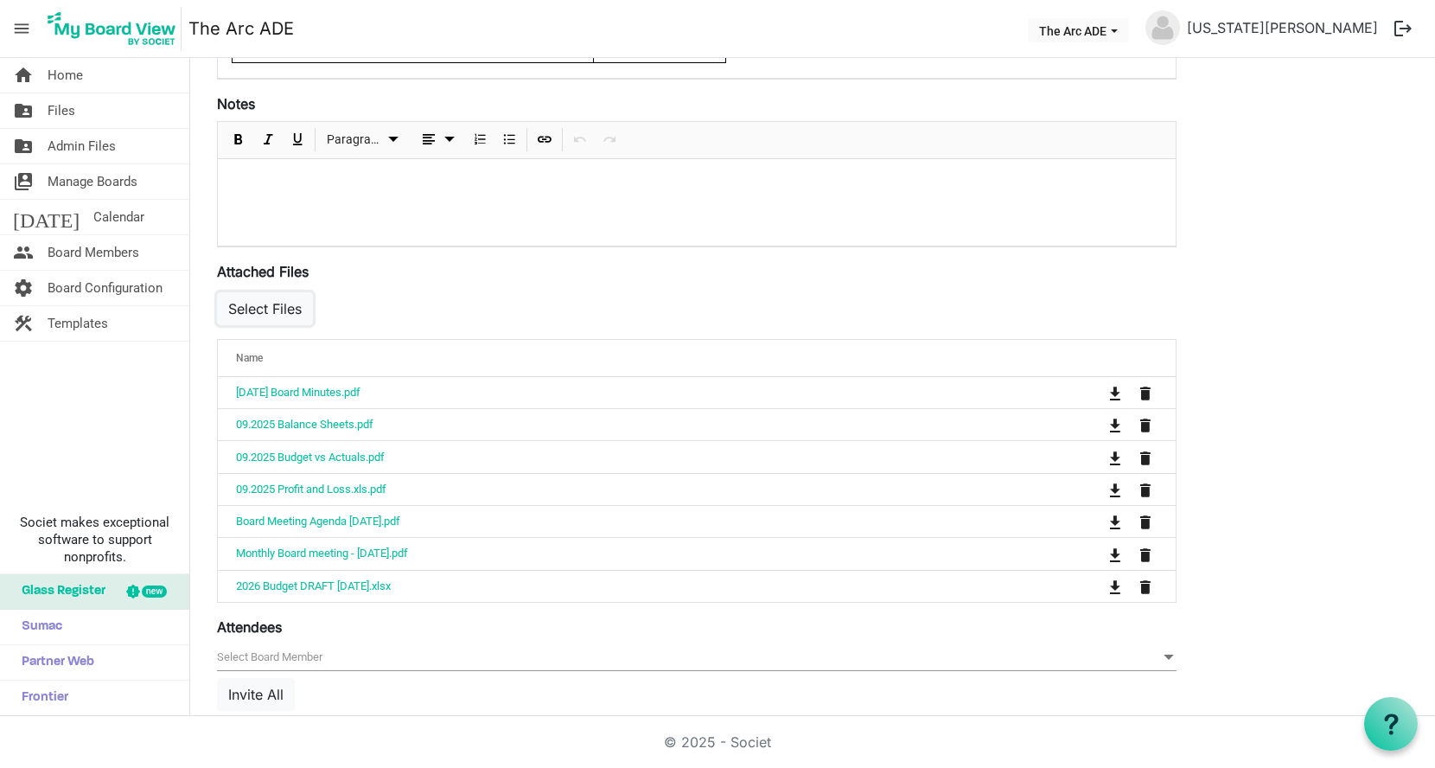
scroll to position [744, 0]
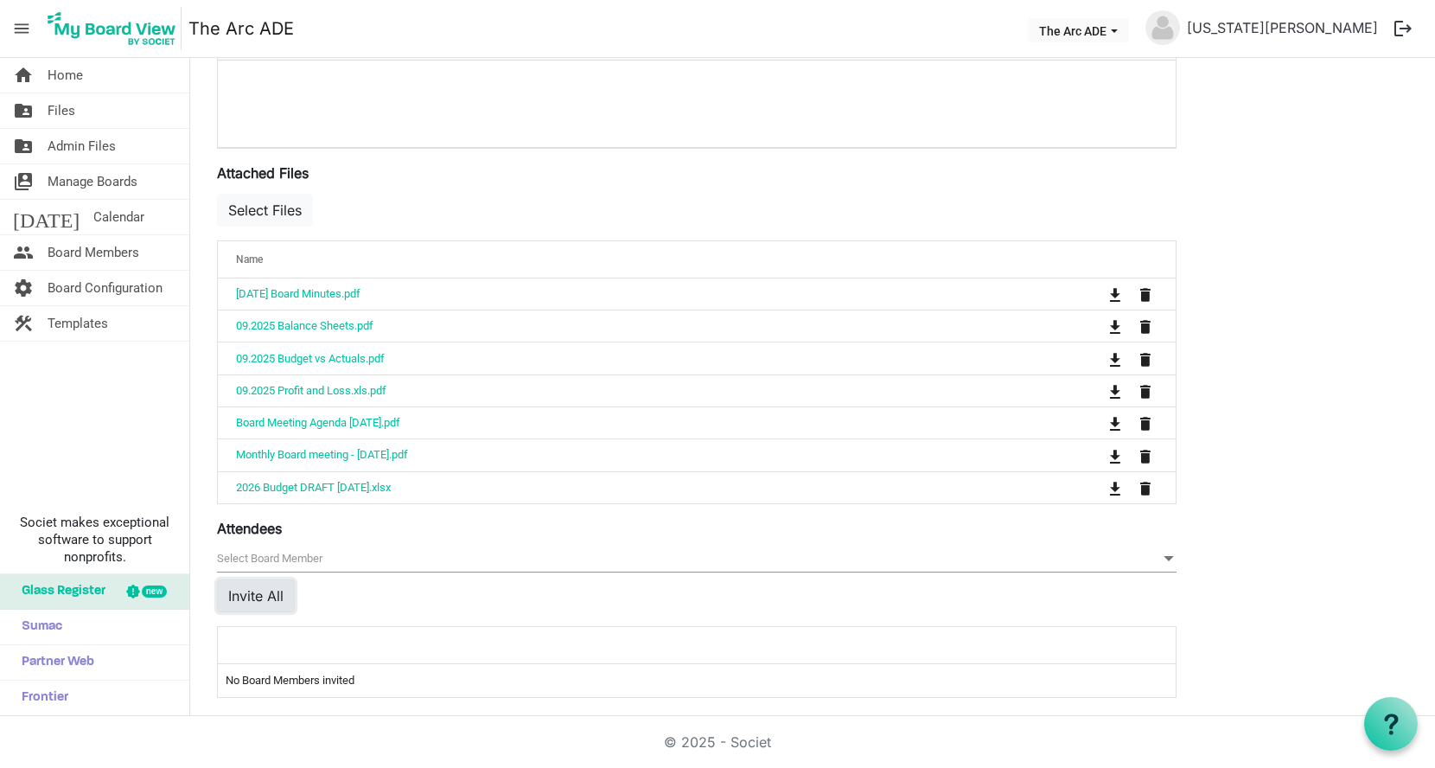
click at [275, 587] on button "Invite All" at bounding box center [256, 595] width 78 height 33
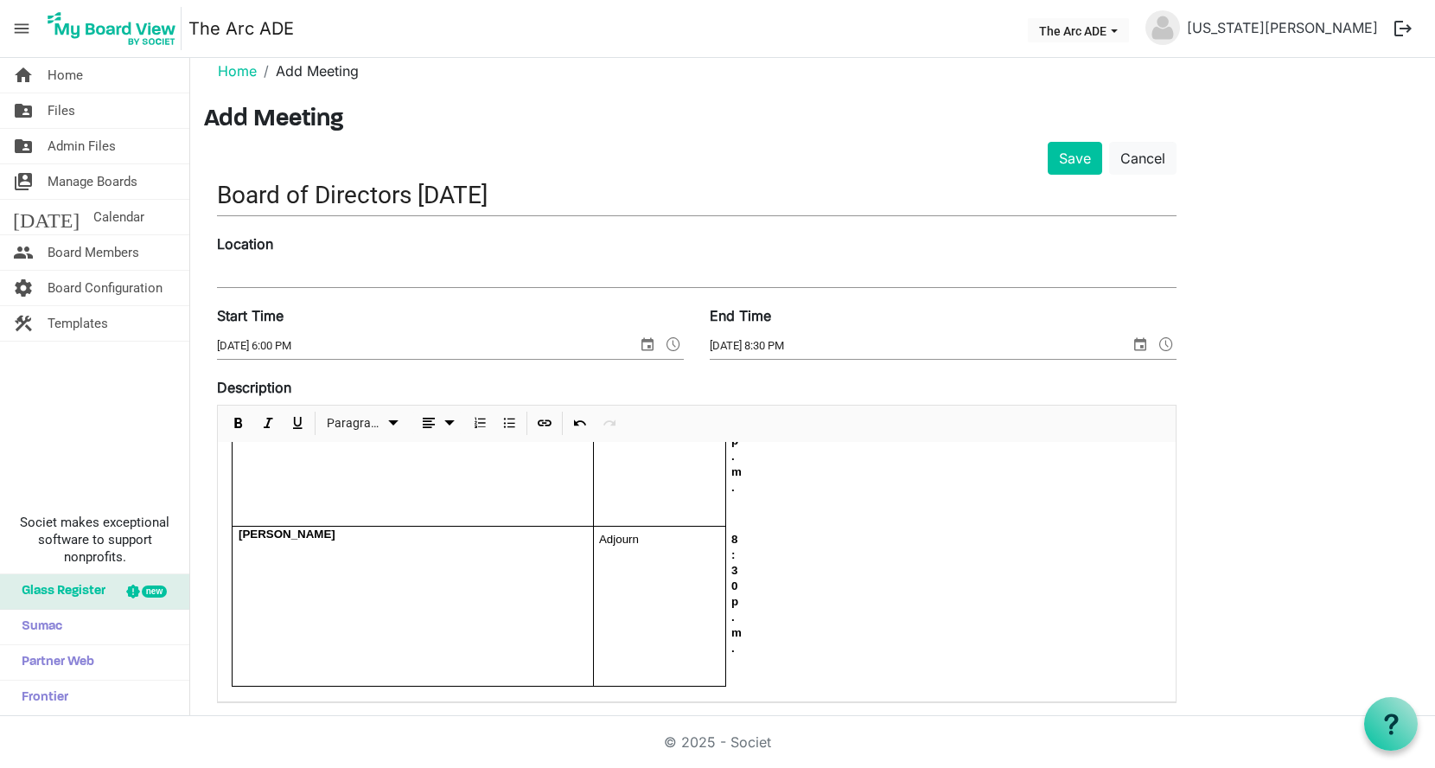
scroll to position [0, 0]
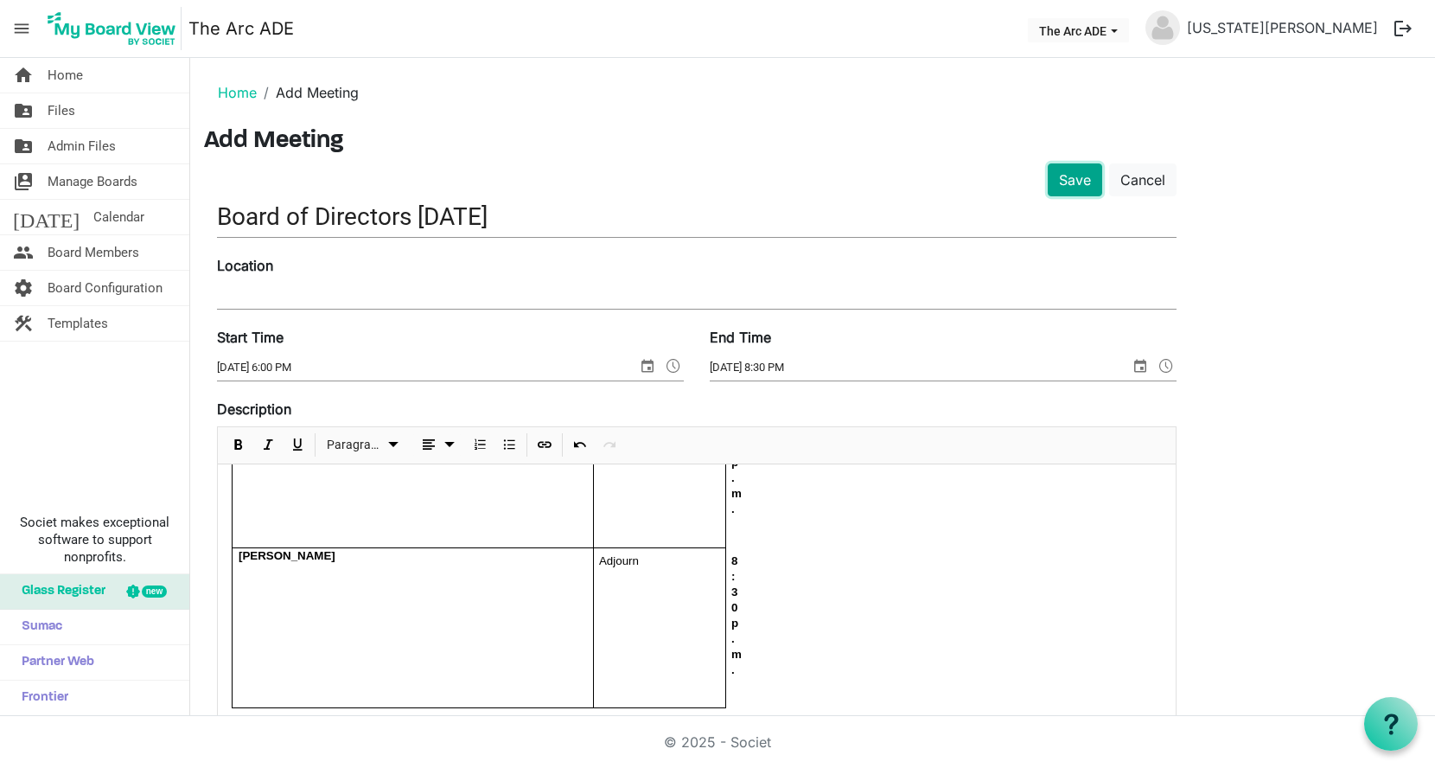
click at [1070, 169] on button "Save" at bounding box center [1075, 179] width 54 height 33
click at [1070, 179] on button "Save" at bounding box center [1075, 179] width 54 height 33
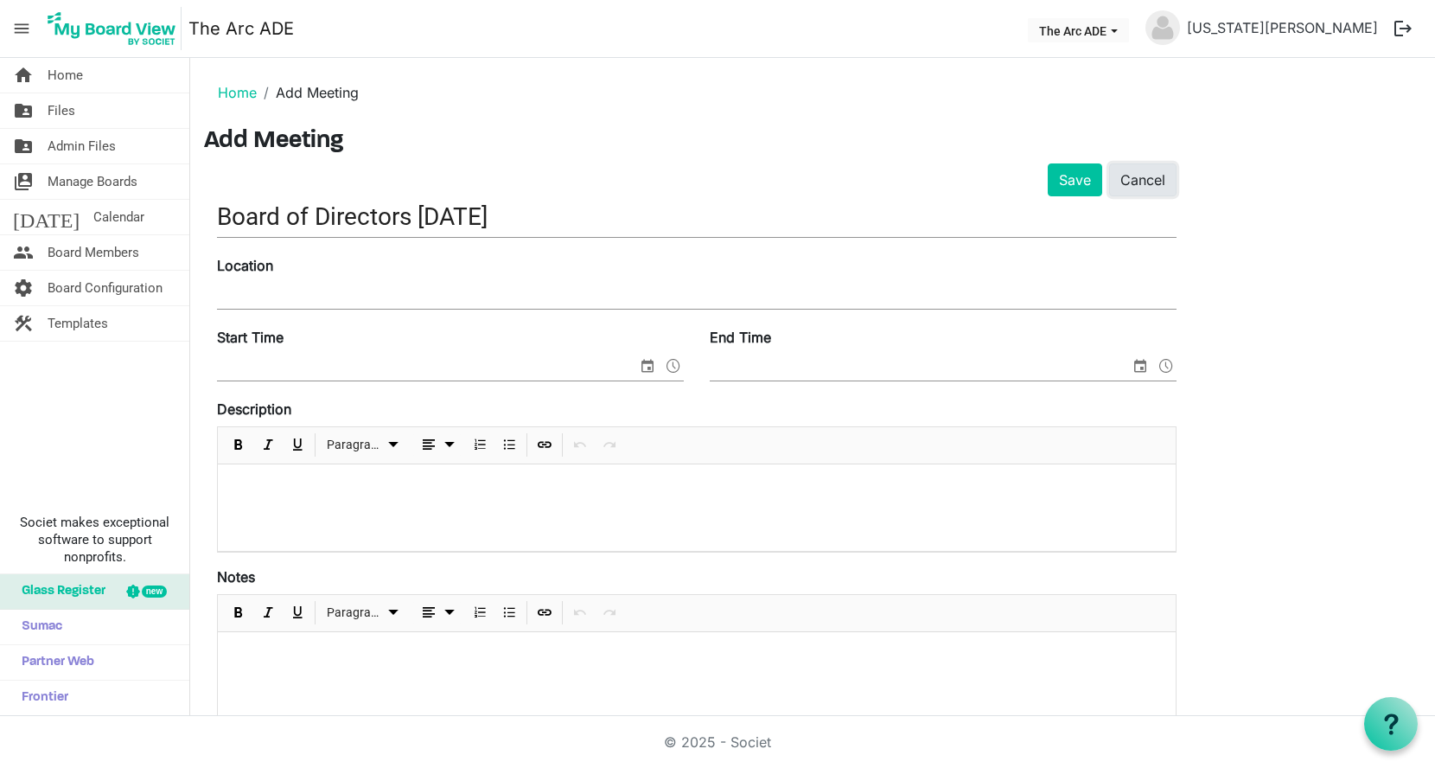
click at [1144, 186] on link "Cancel" at bounding box center [1142, 179] width 67 height 33
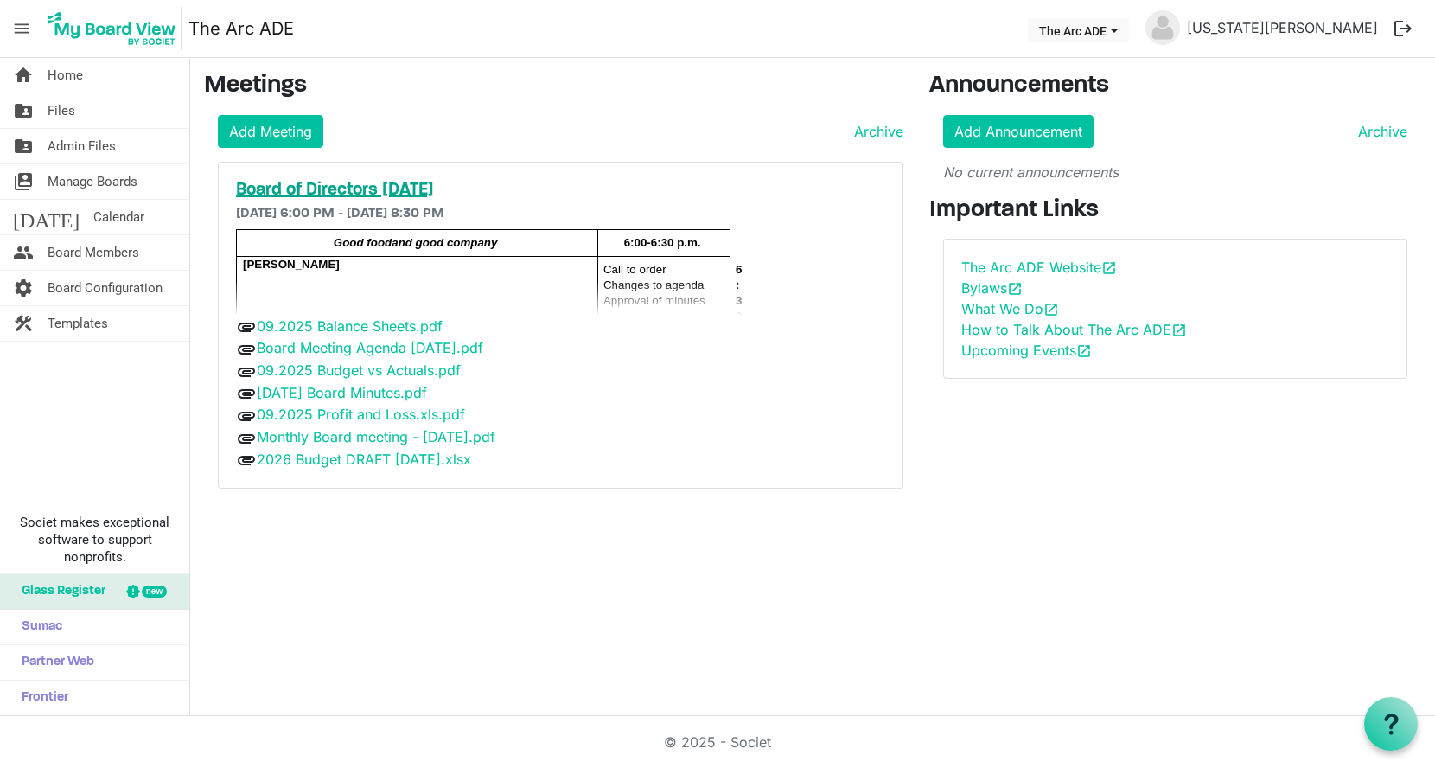
click at [419, 188] on h5 "Board of Directors [DATE]" at bounding box center [560, 190] width 649 height 21
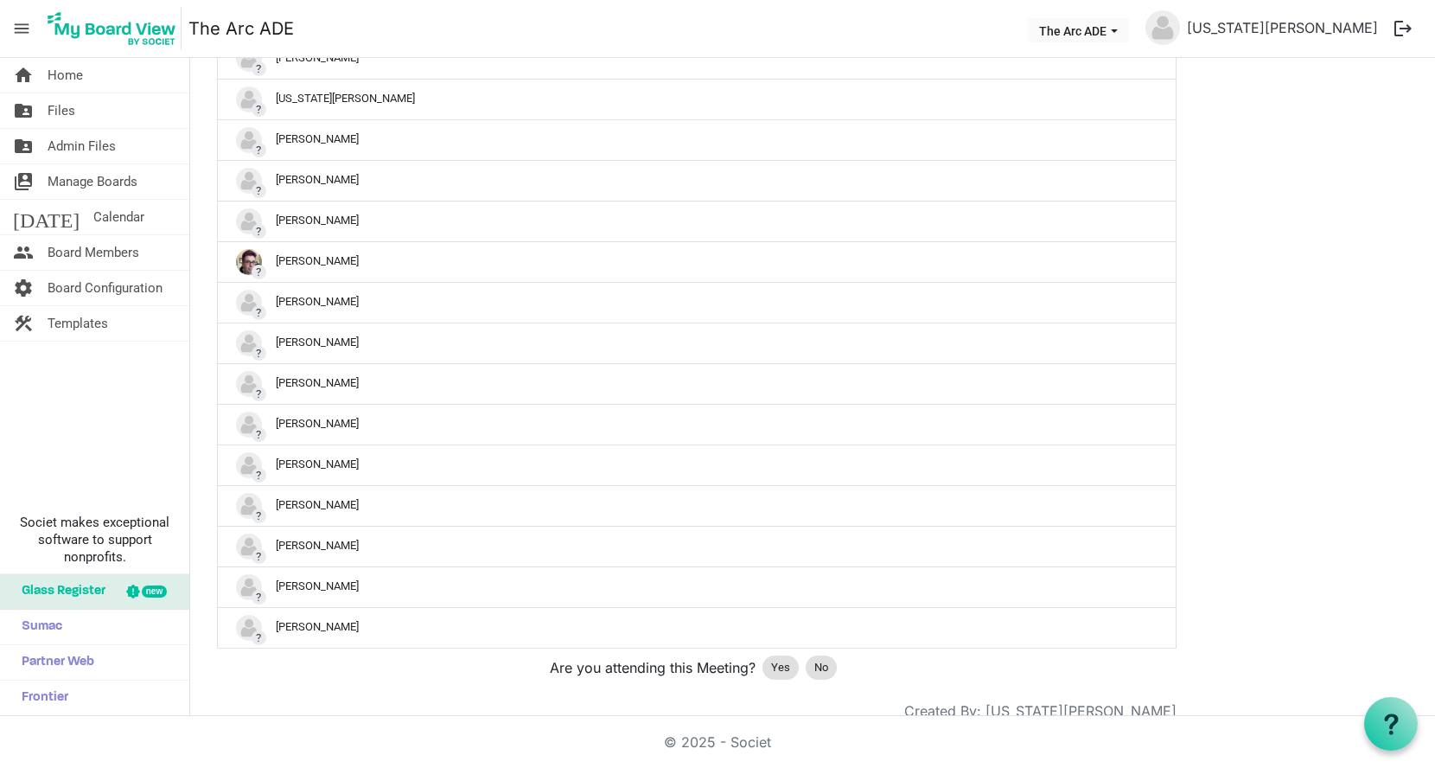
scroll to position [1225, 0]
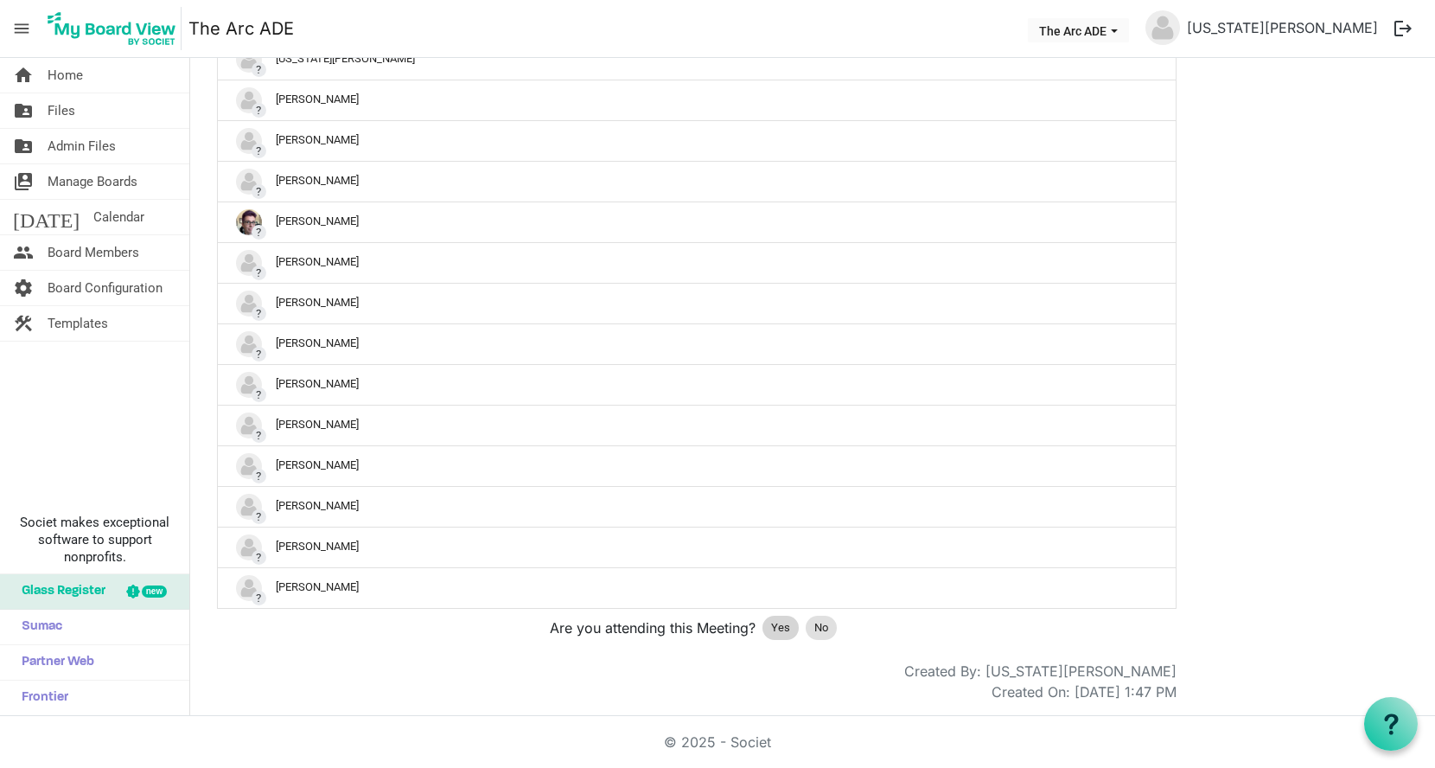
click at [785, 622] on span "Yes" at bounding box center [780, 627] width 19 height 17
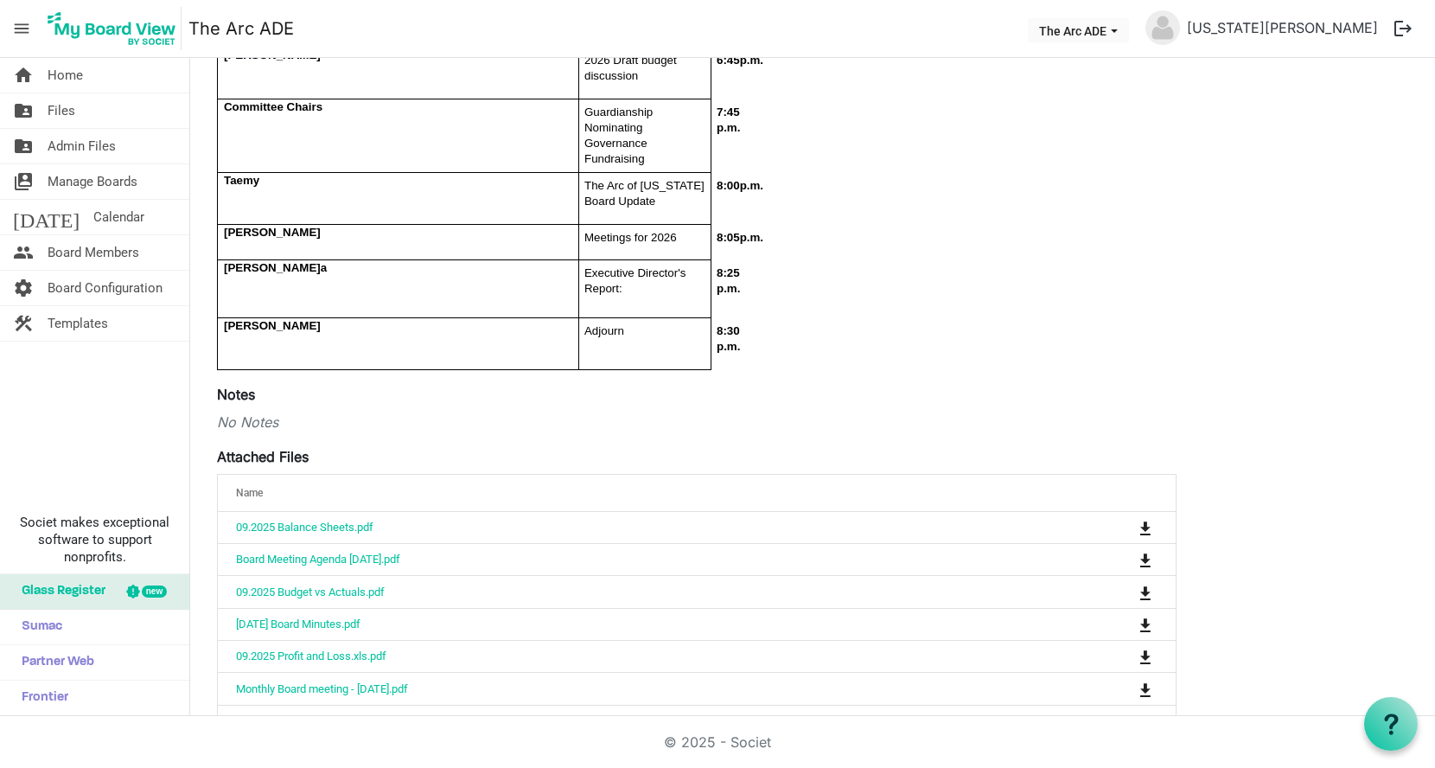
scroll to position [0, 0]
